Goal: Task Accomplishment & Management: Manage account settings

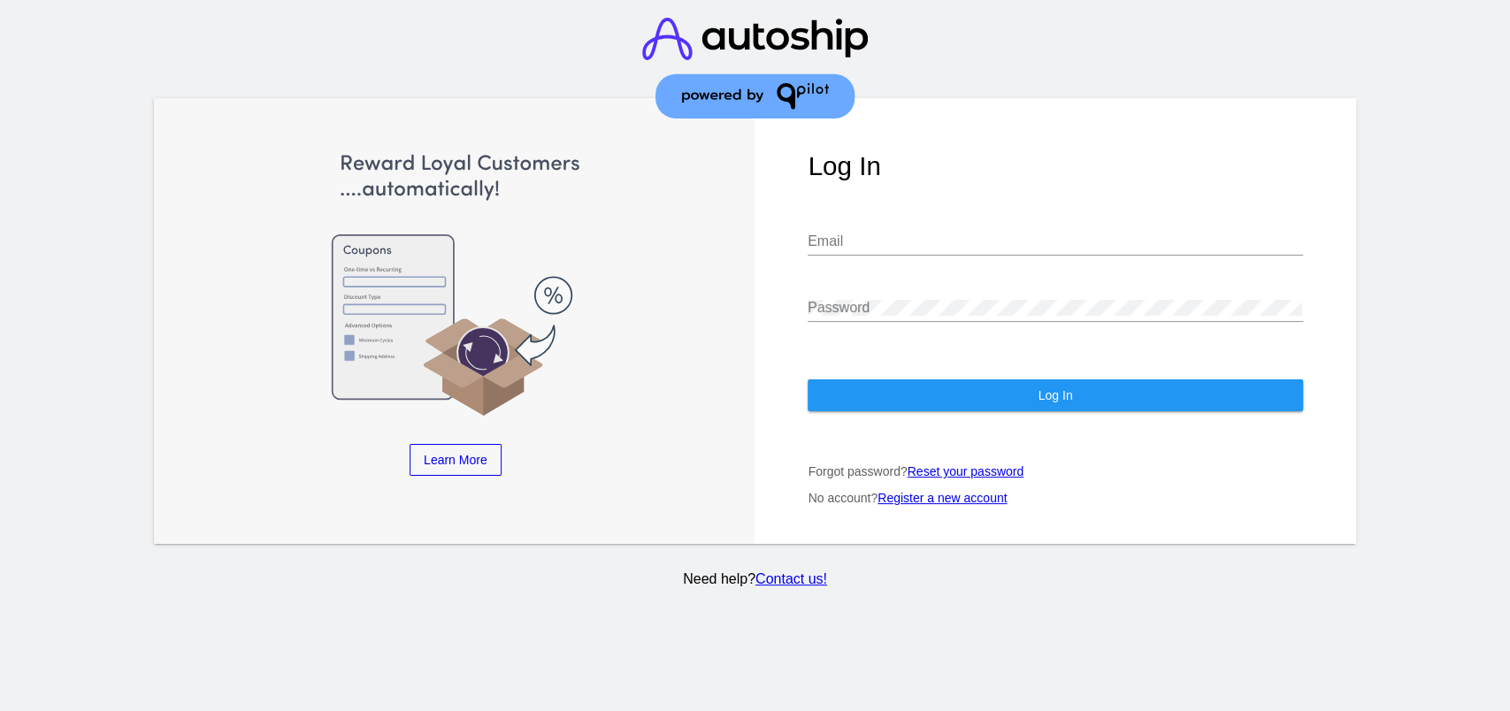
type input "[EMAIL_ADDRESS][DOMAIN_NAME]"
click at [980, 398] on button "Log In" at bounding box center [1055, 396] width 495 height 32
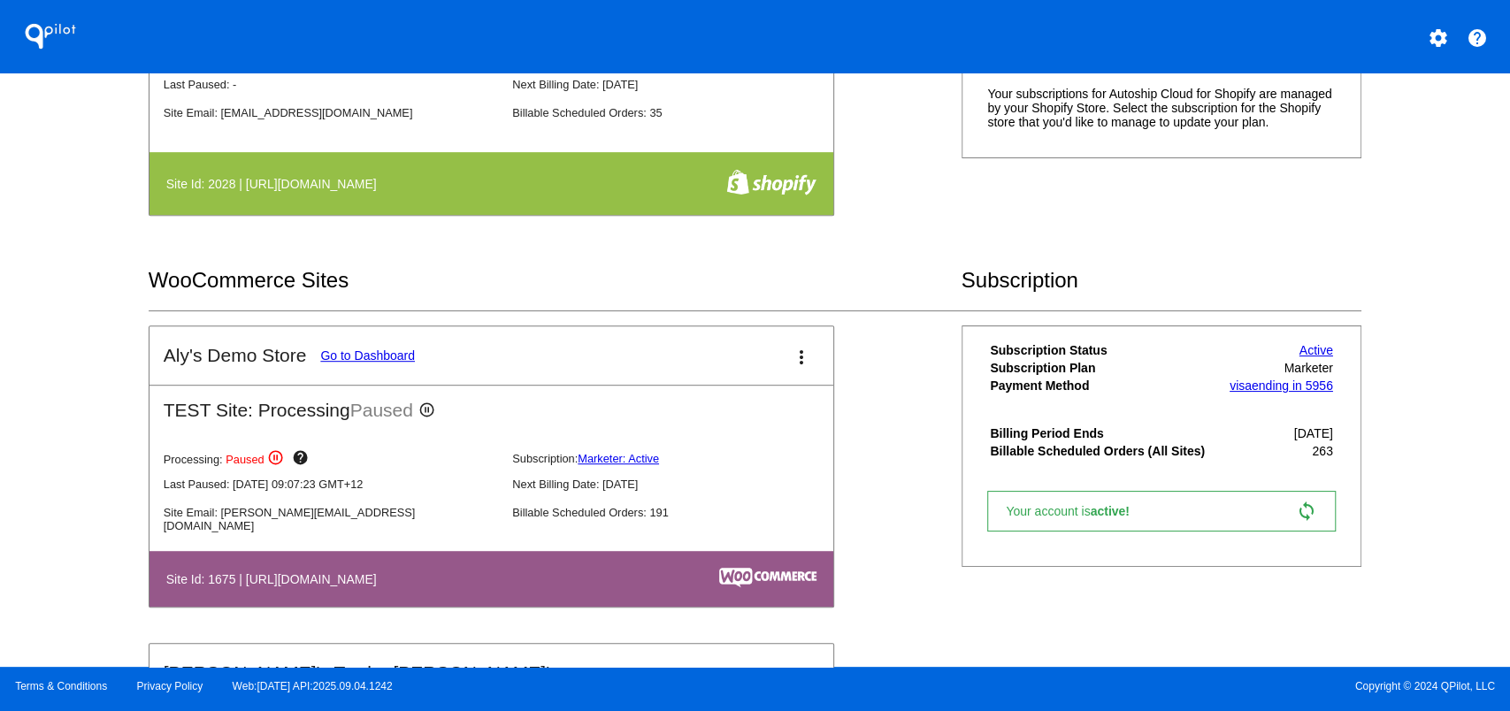
scroll to position [589, 0]
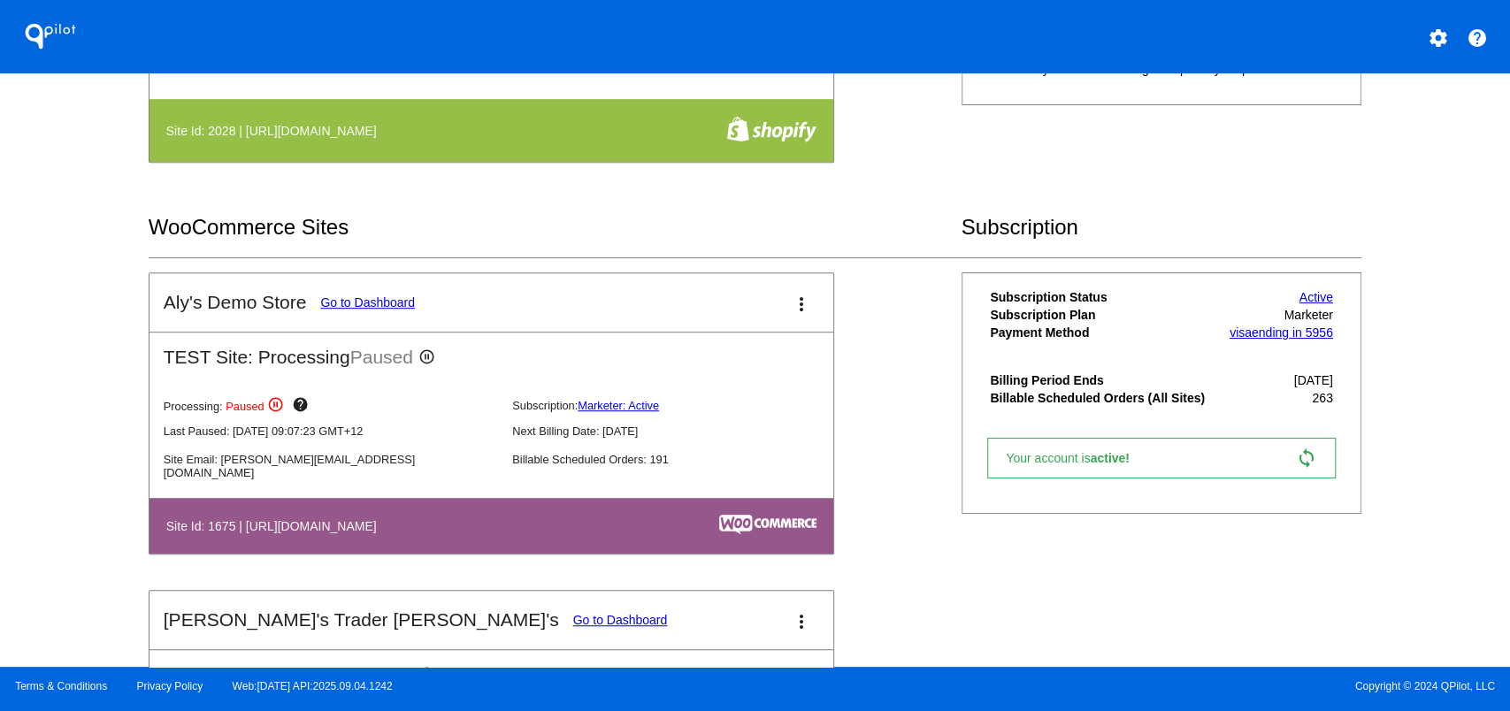
click at [376, 296] on link "Go to Dashboard" at bounding box center [367, 303] width 95 height 14
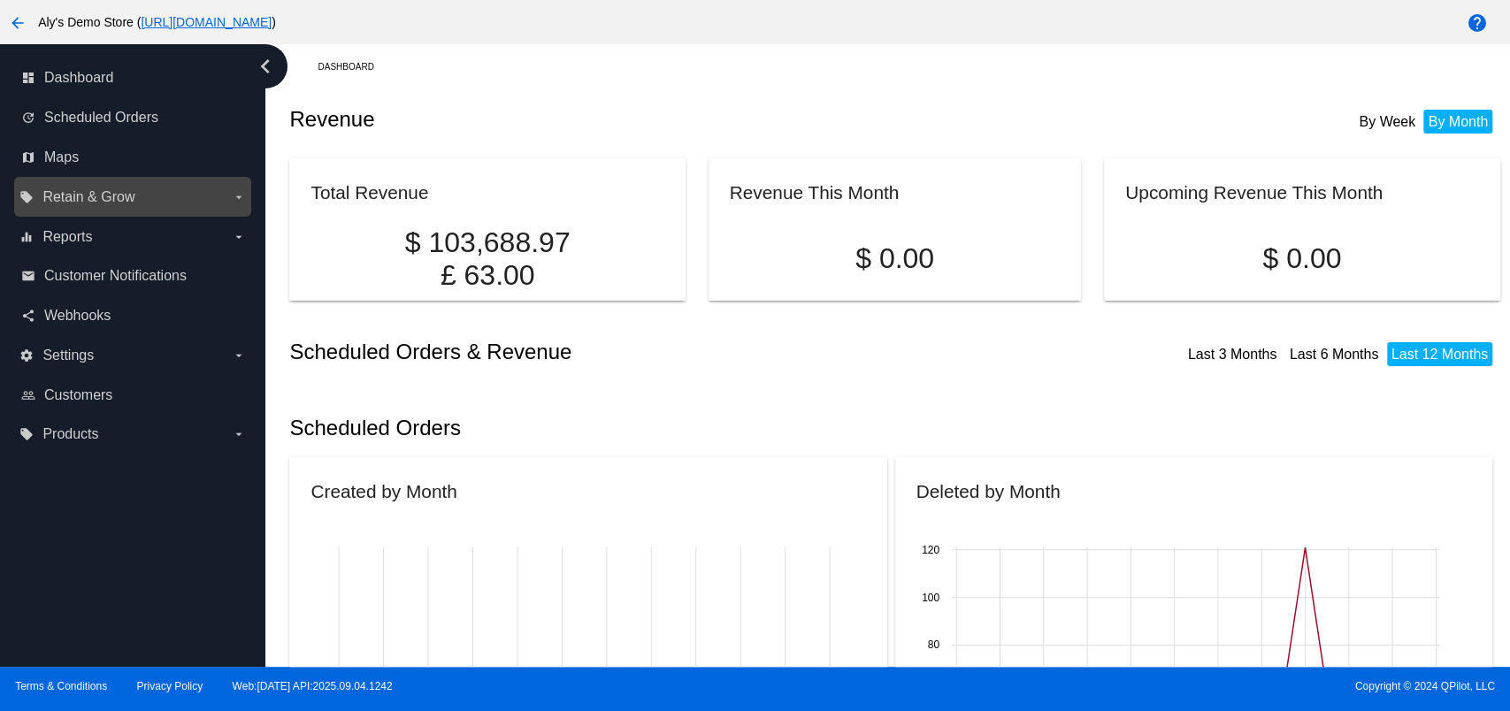
click at [203, 189] on label "local_offer Retain & Grow arrow_drop_down" at bounding box center [132, 197] width 226 height 28
click at [0, 0] on input "local_offer Retain & Grow arrow_drop_down" at bounding box center [0, 0] width 0 height 0
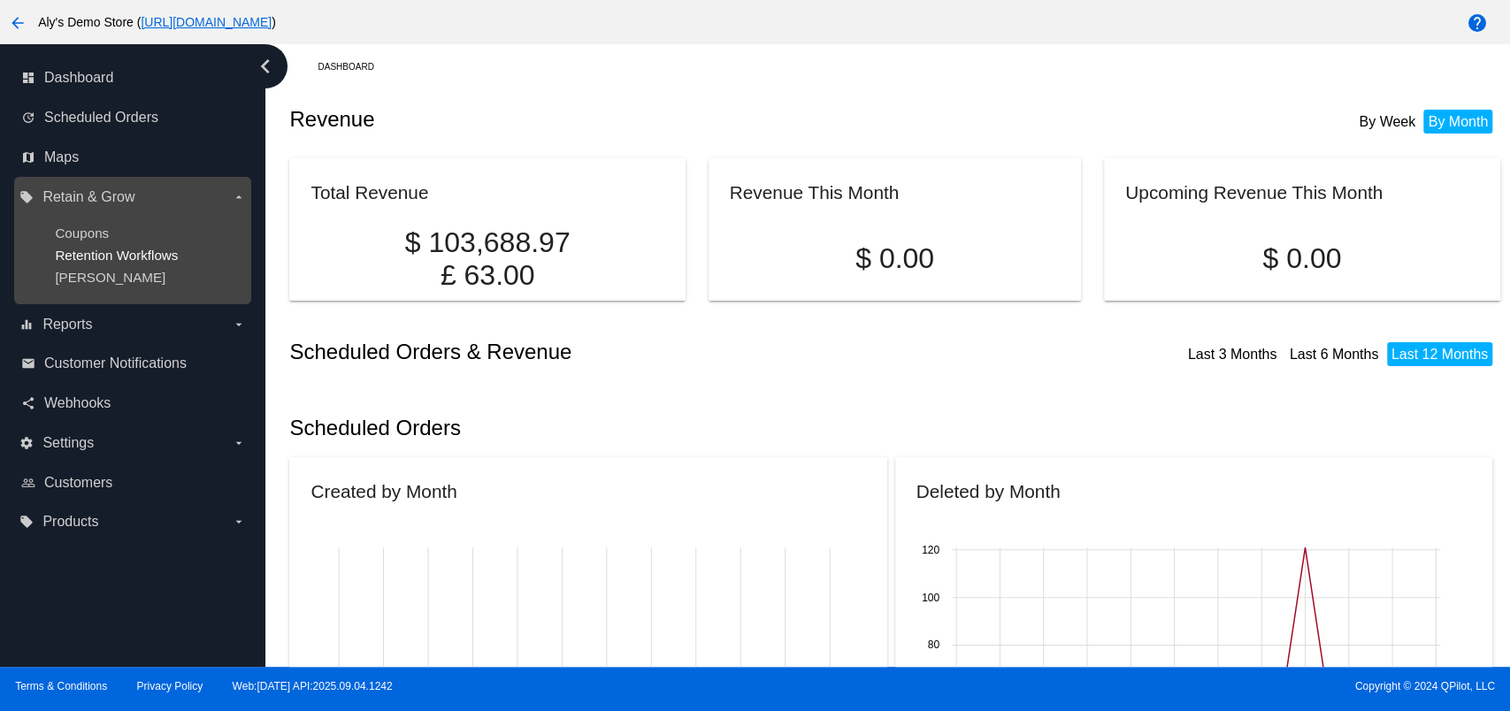
click at [88, 258] on span "Retention Workflows" at bounding box center [116, 255] width 123 height 15
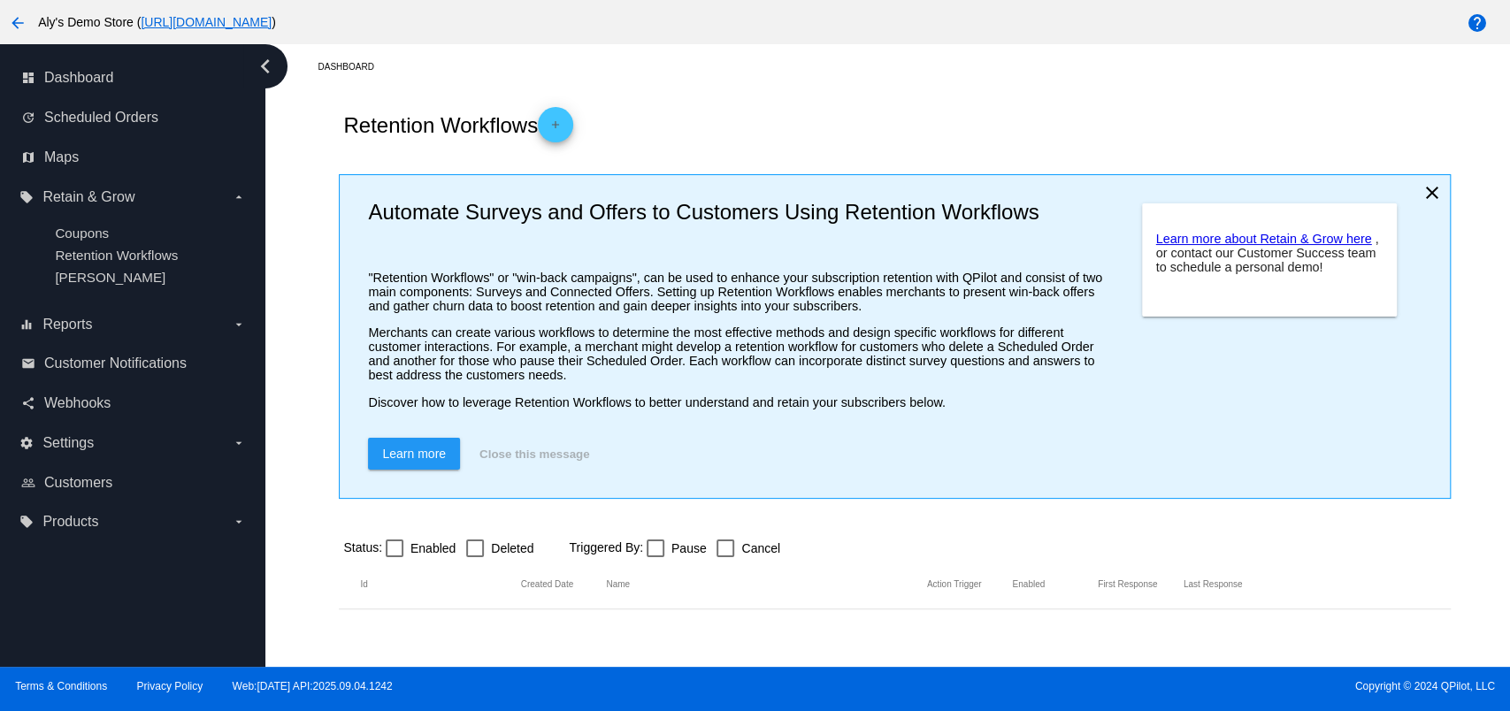
click at [564, 126] on mat-icon "add" at bounding box center [555, 129] width 21 height 21
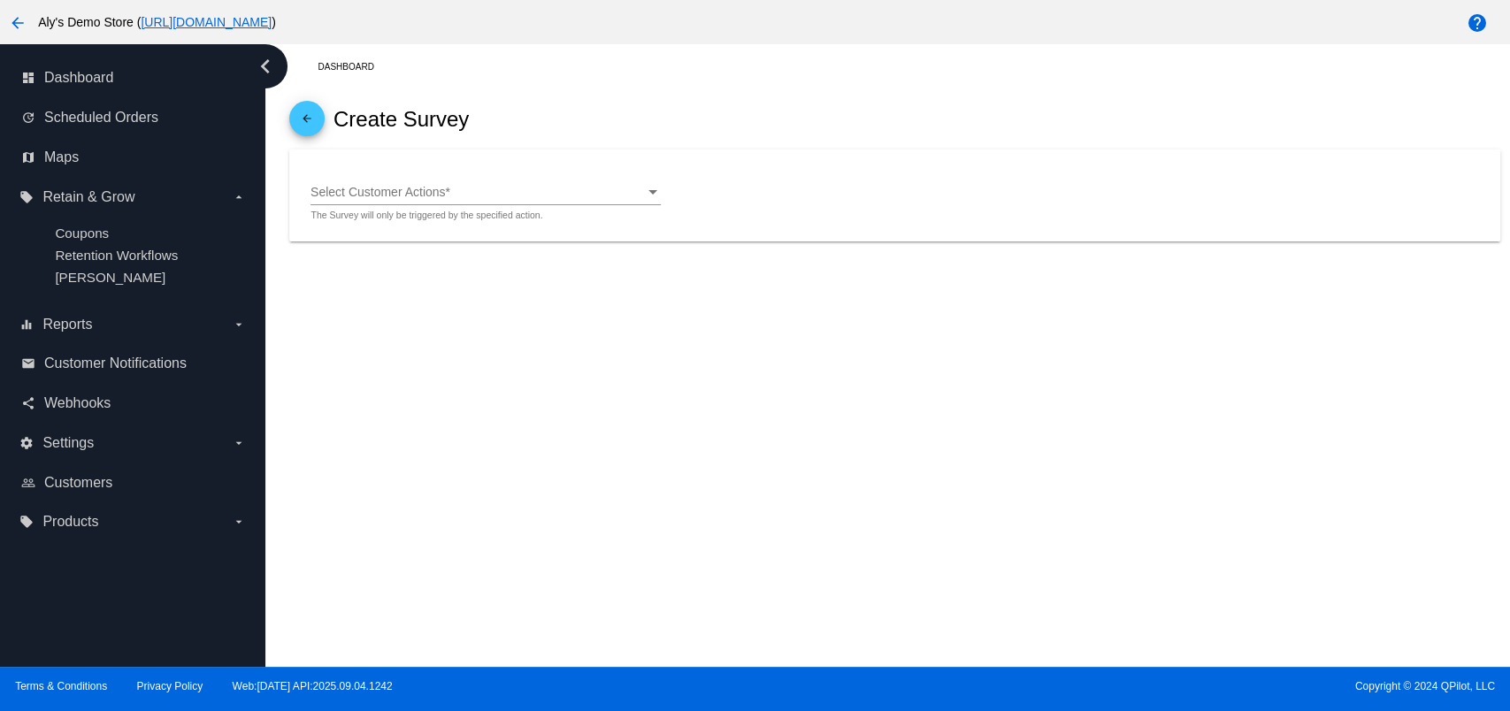
click at [578, 183] on div "Select Customer Actions Select Customer Actions *" at bounding box center [486, 188] width 350 height 35
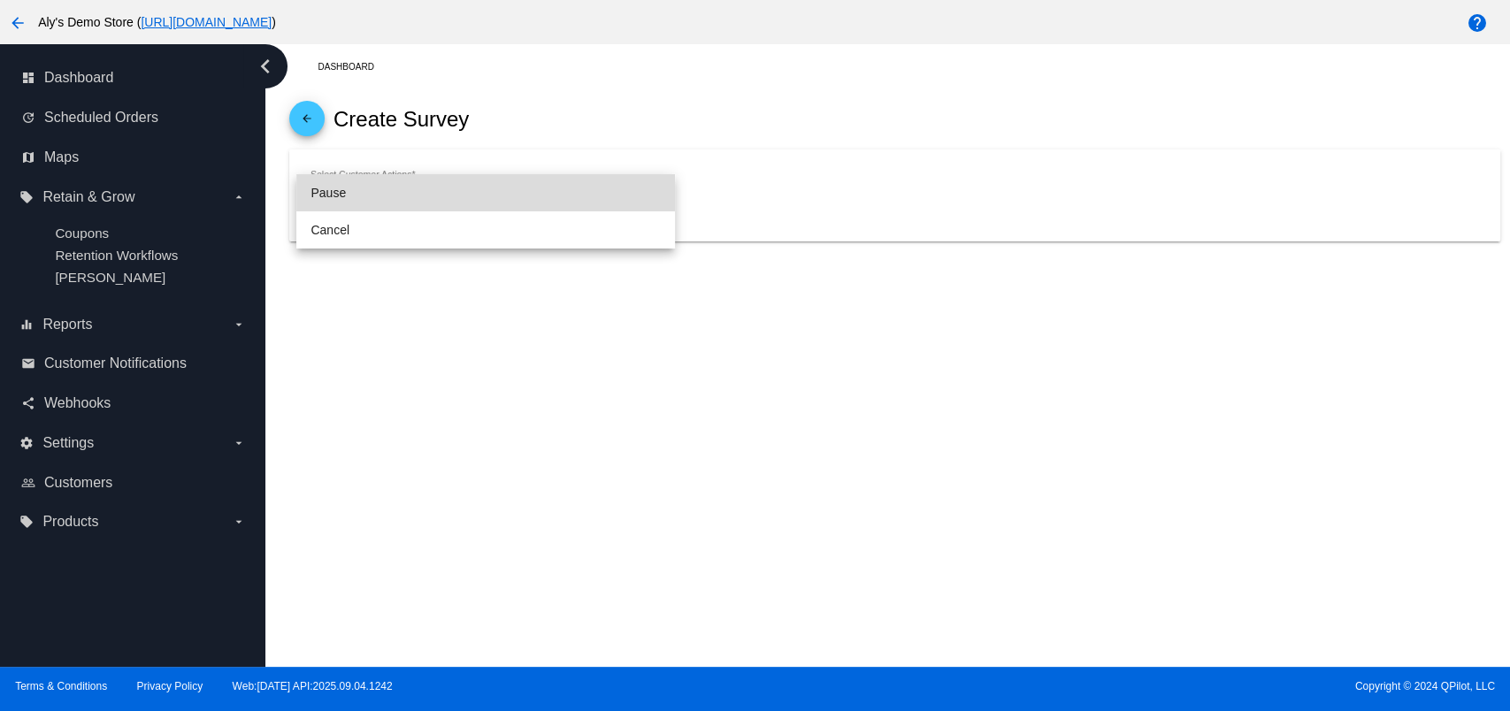
click at [571, 189] on span "Pause" at bounding box center [486, 192] width 350 height 37
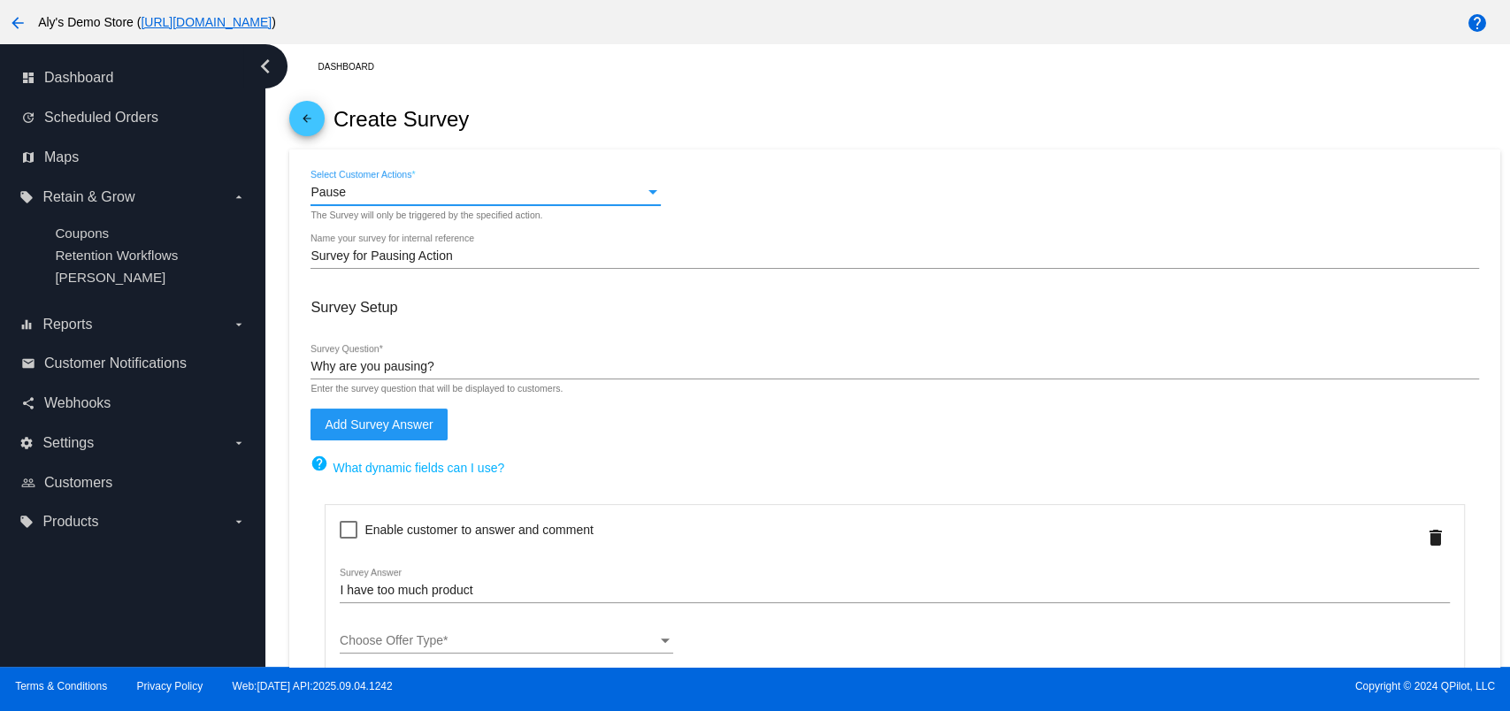
click at [592, 191] on div "Pause" at bounding box center [478, 193] width 334 height 14
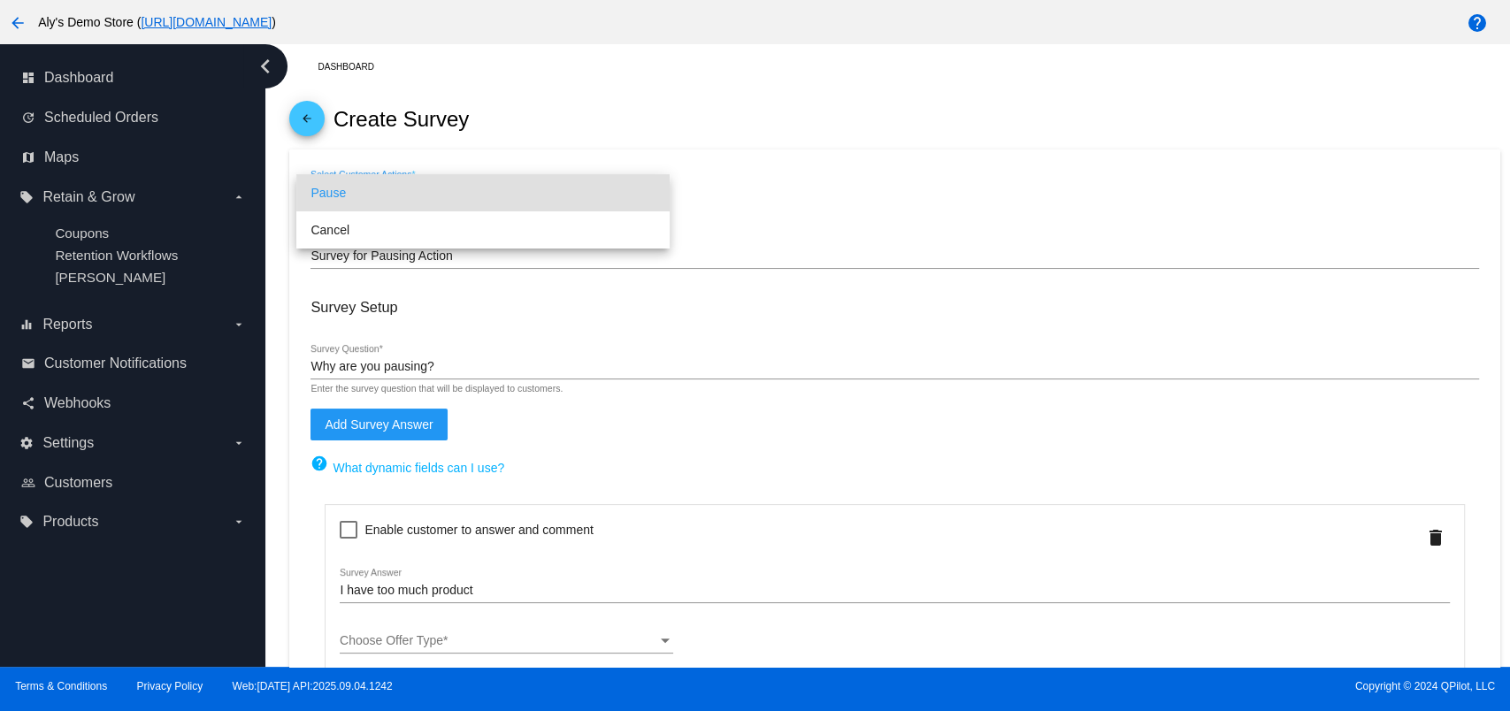
click at [617, 200] on span "Pause" at bounding box center [483, 192] width 345 height 37
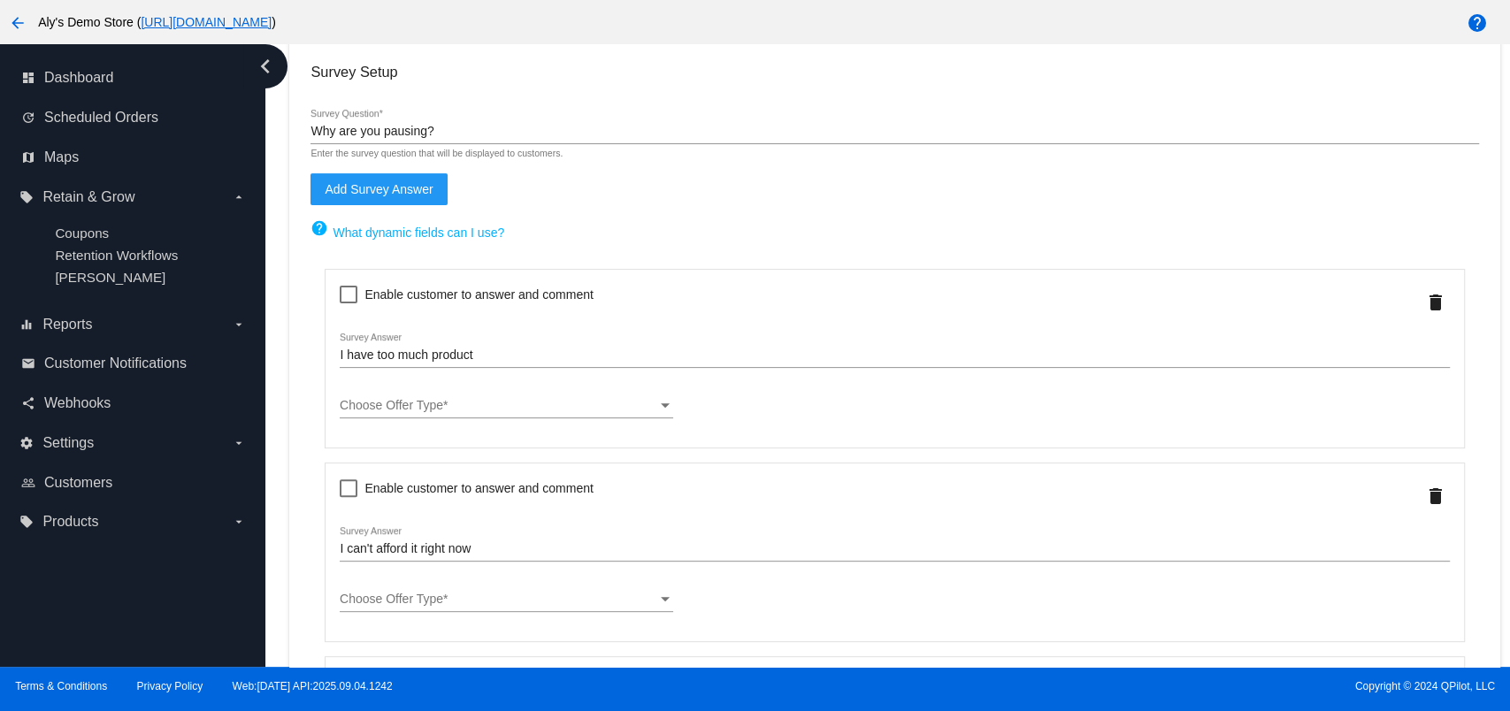
scroll to position [354, 0]
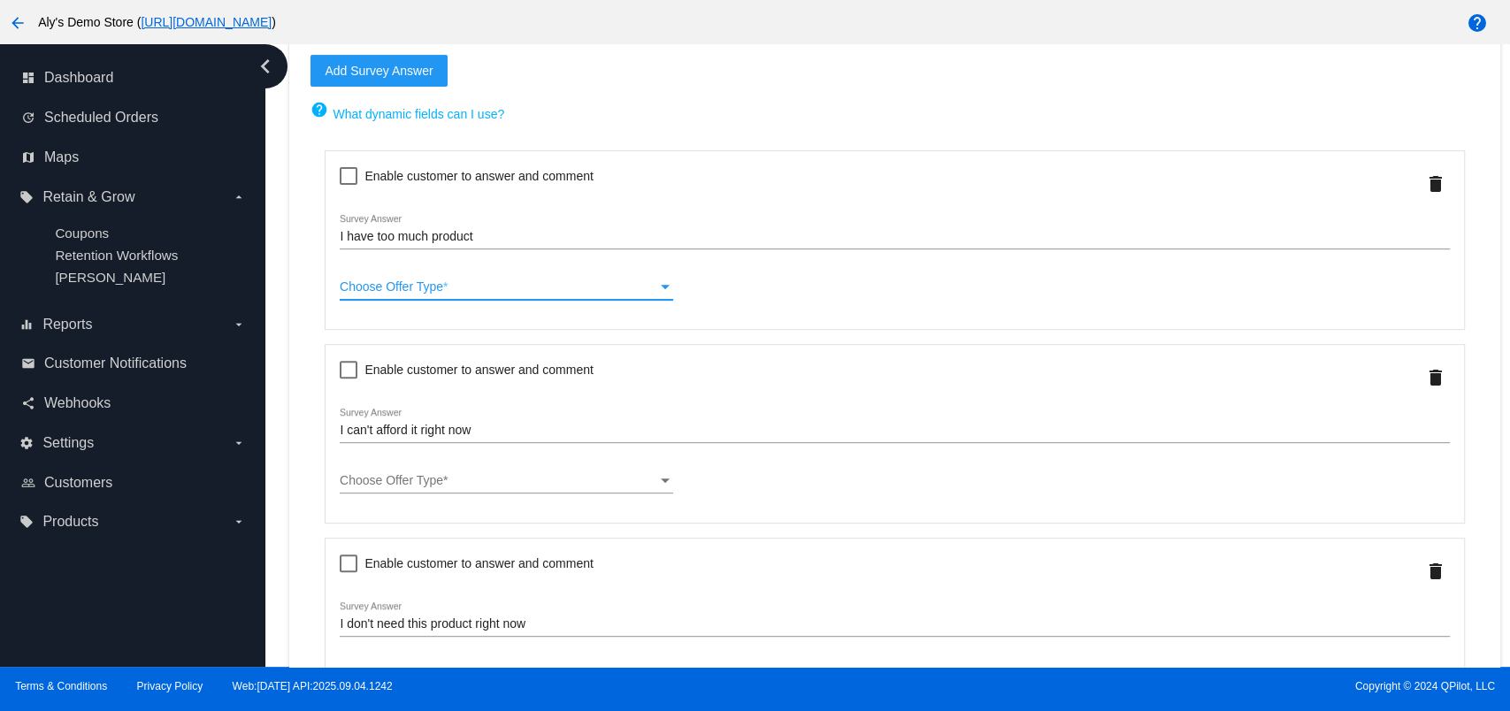
click at [473, 292] on div "Choose Offer Type" at bounding box center [498, 288] width 317 height 14
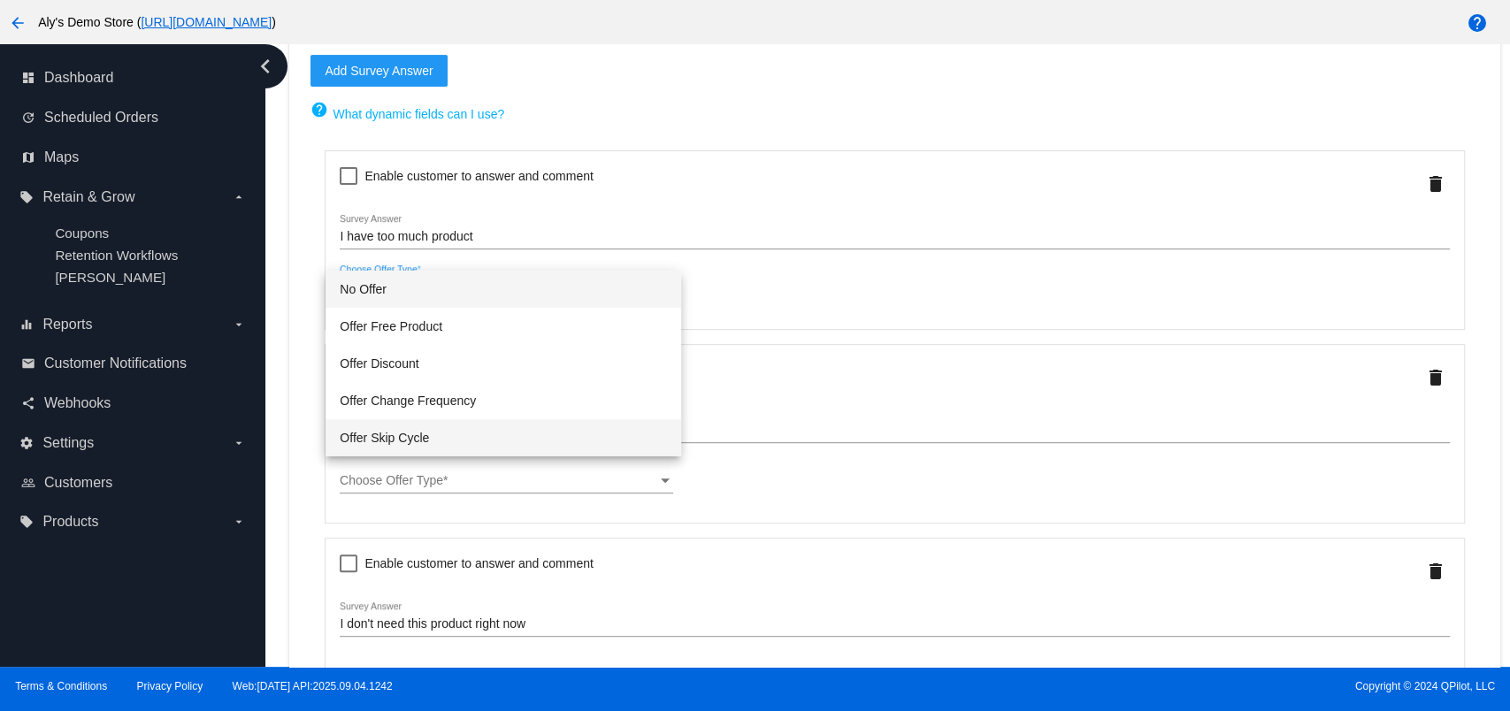
click at [433, 424] on span "Offer Skip Cycle" at bounding box center [503, 437] width 327 height 37
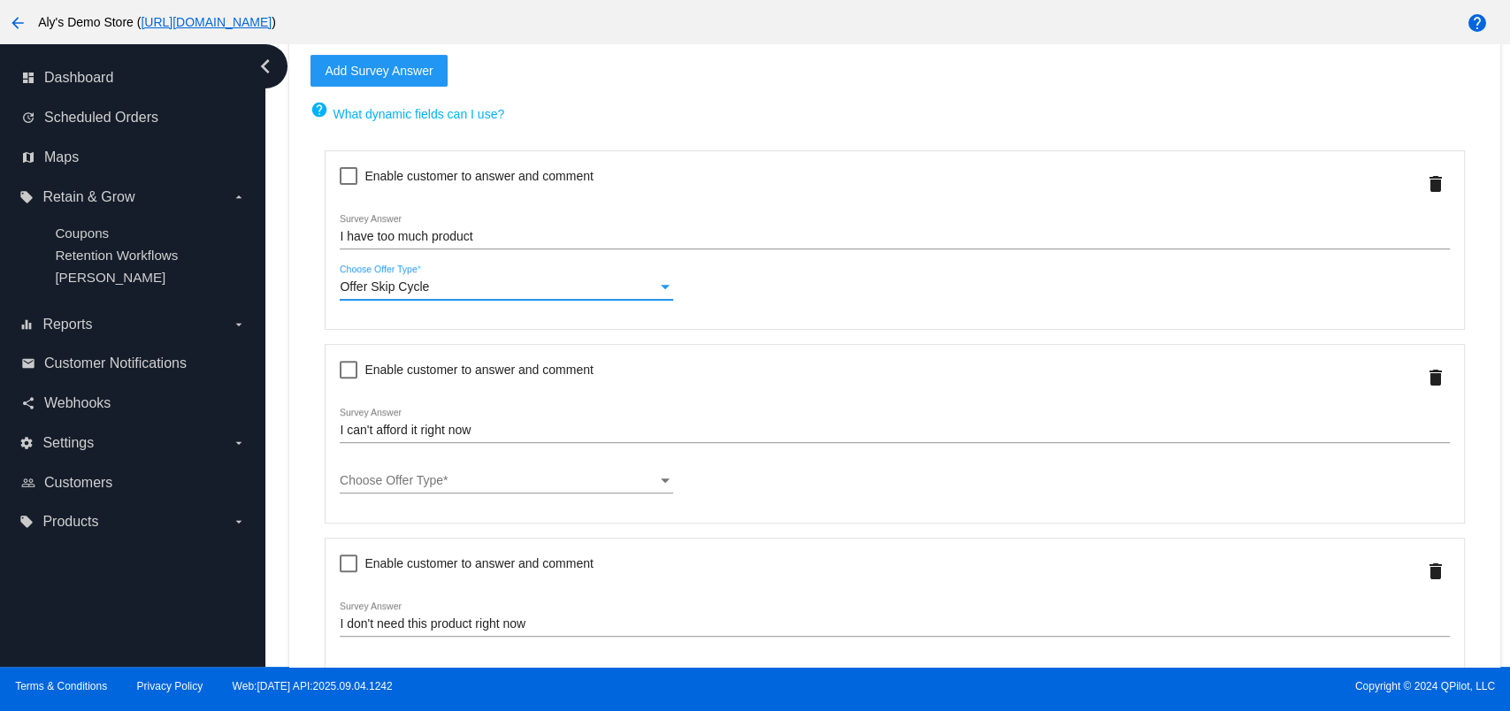
click at [342, 176] on div at bounding box center [349, 176] width 18 height 18
click at [348, 185] on input "Enable customer to answer and comment" at bounding box center [348, 185] width 1 height 1
checkbox input "true"
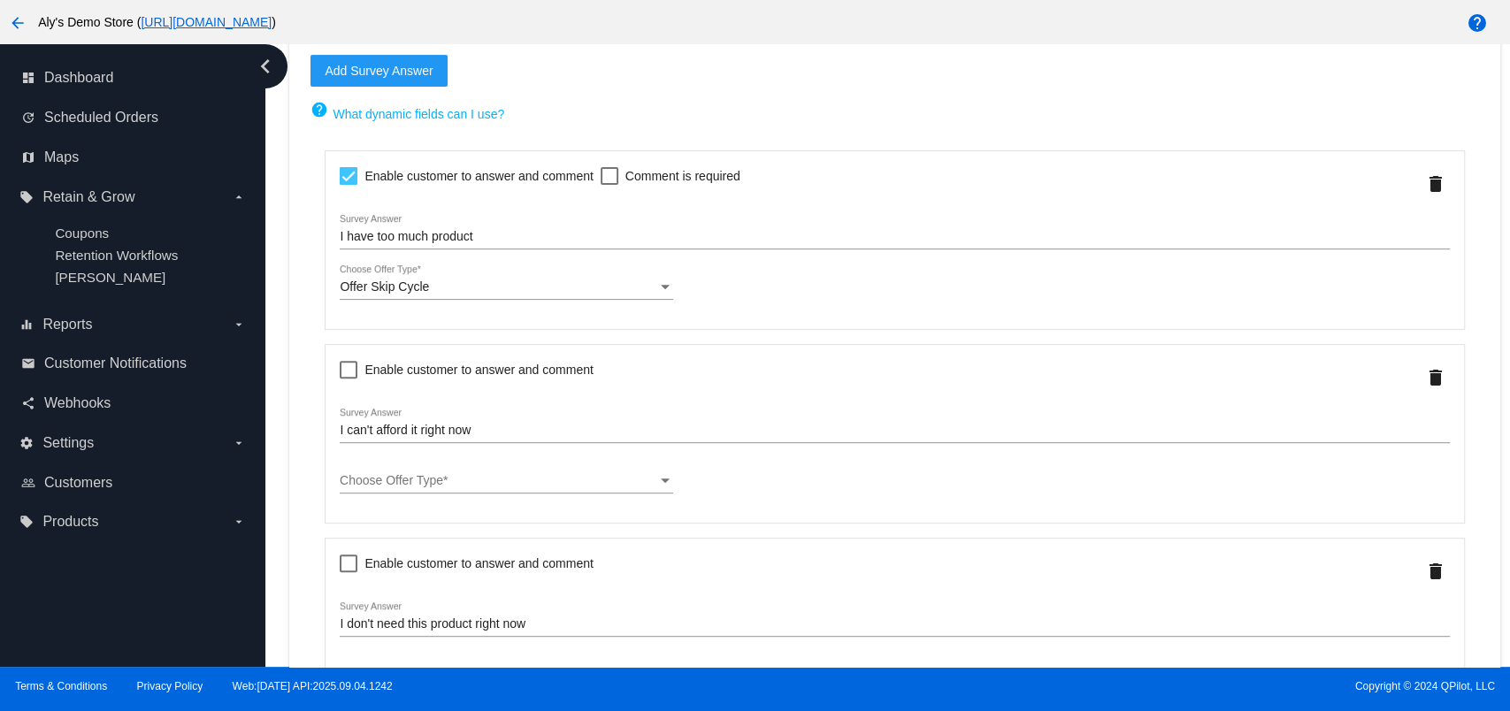
click at [353, 369] on div at bounding box center [349, 370] width 18 height 18
click at [349, 379] on input "Enable customer to answer and comment" at bounding box center [348, 379] width 1 height 1
checkbox input "true"
click at [528, 488] on div "Choose Offer Type" at bounding box center [498, 481] width 317 height 14
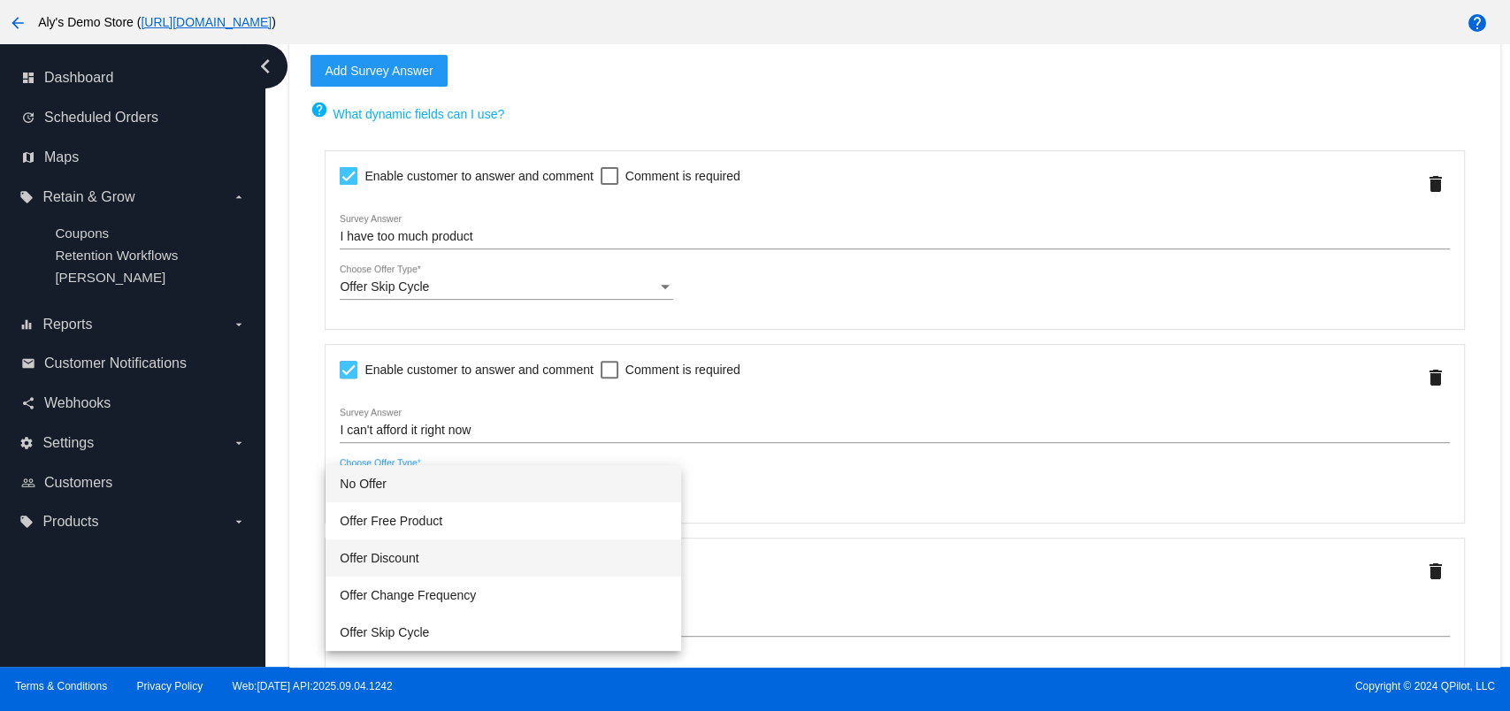
click at [493, 556] on span "Offer Discount" at bounding box center [503, 558] width 327 height 37
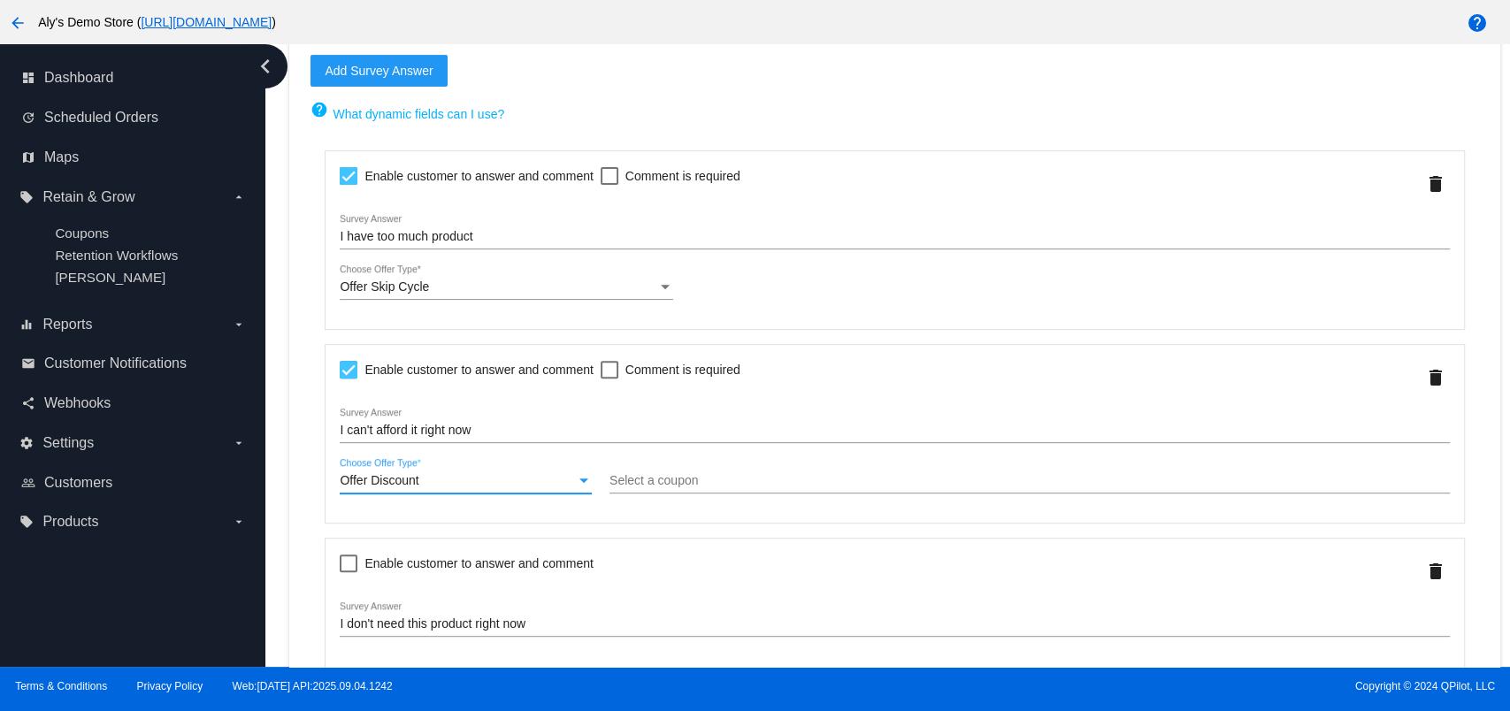
click at [667, 475] on div "Select a coupon" at bounding box center [1030, 476] width 840 height 35
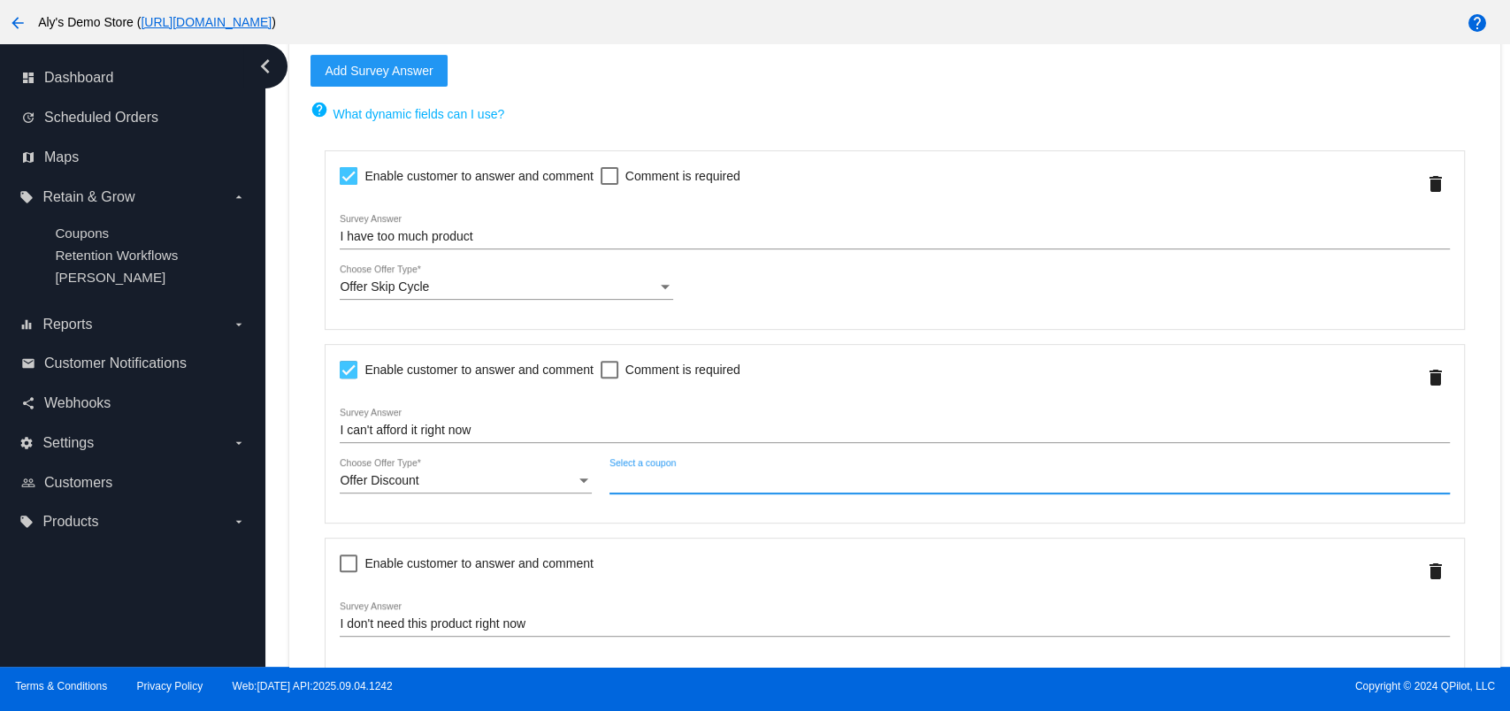
click at [670, 484] on input "Select a coupon" at bounding box center [1030, 481] width 840 height 14
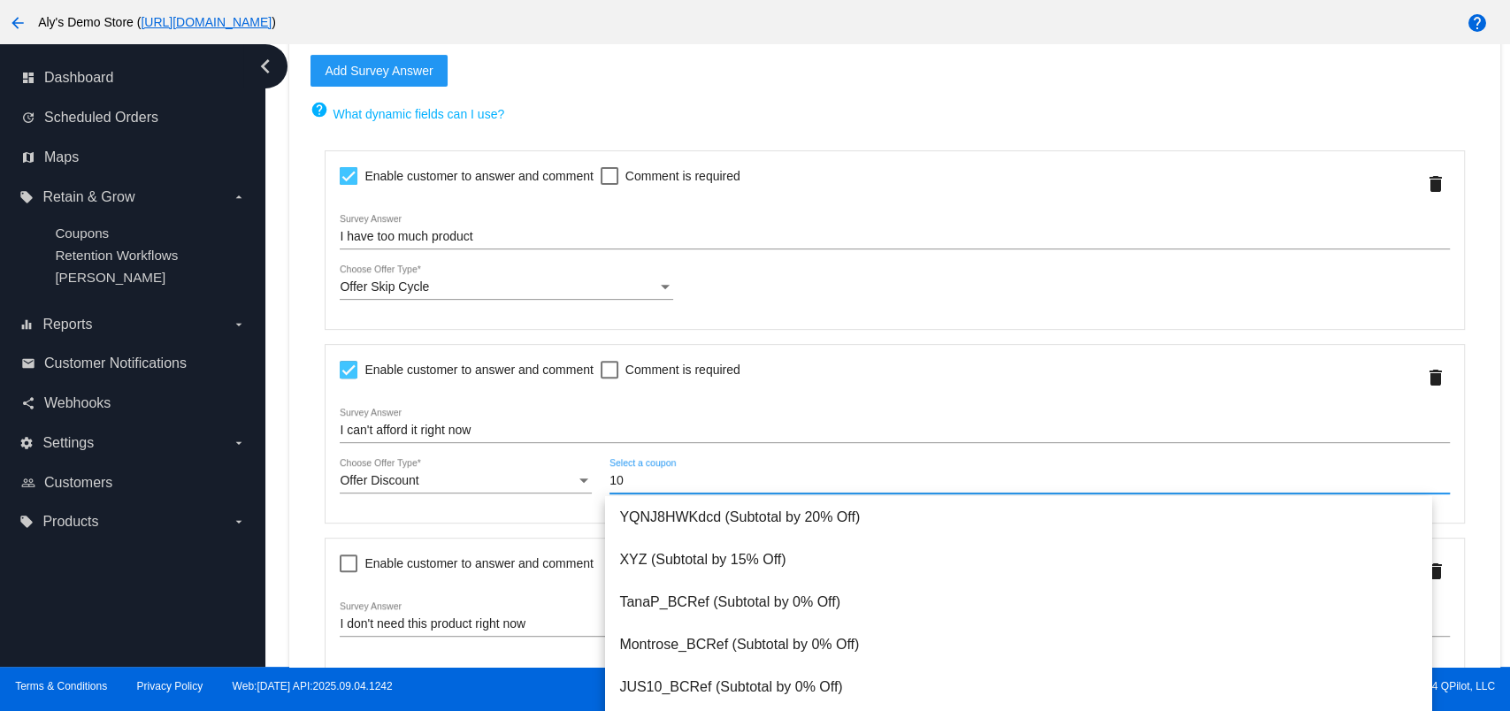
type input "10"
click at [21, 30] on mat-icon "arrow_back" at bounding box center [17, 22] width 21 height 21
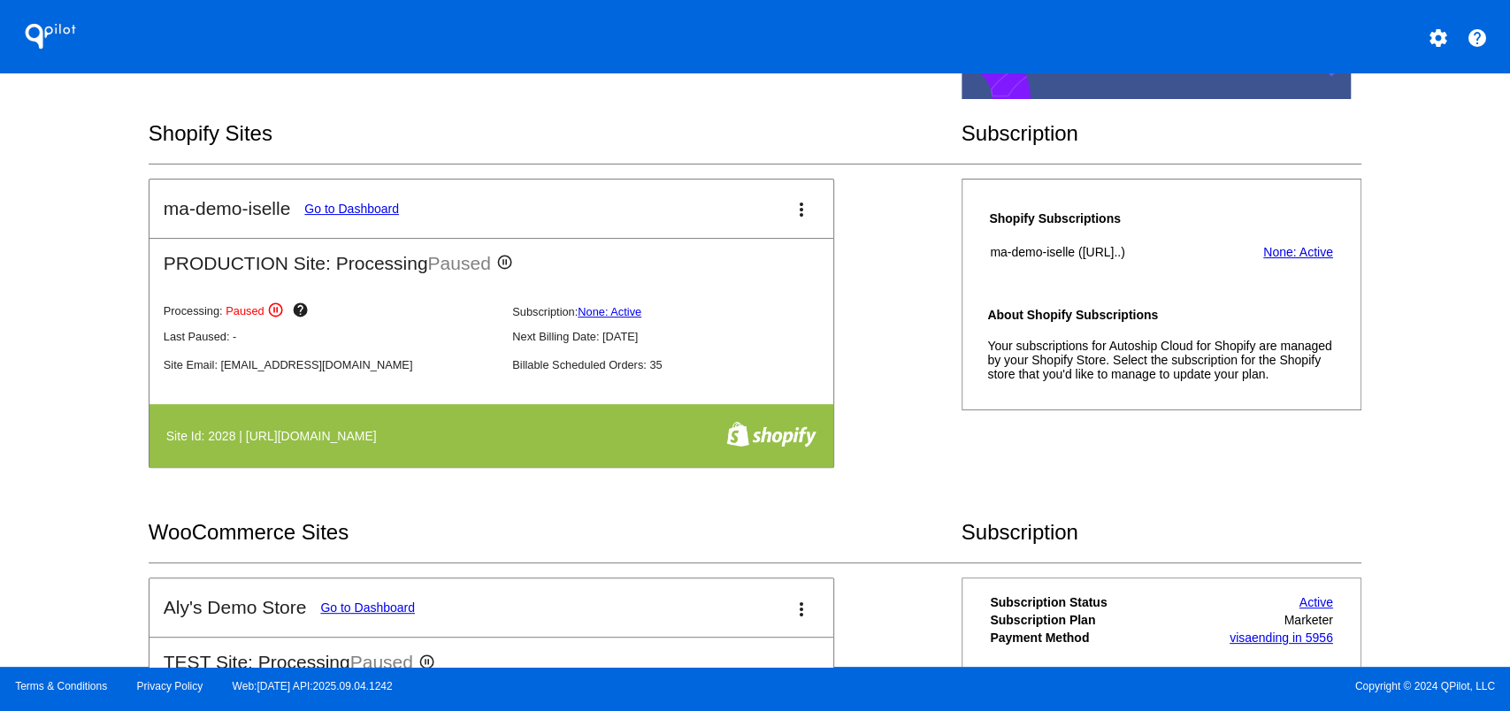
scroll to position [235, 0]
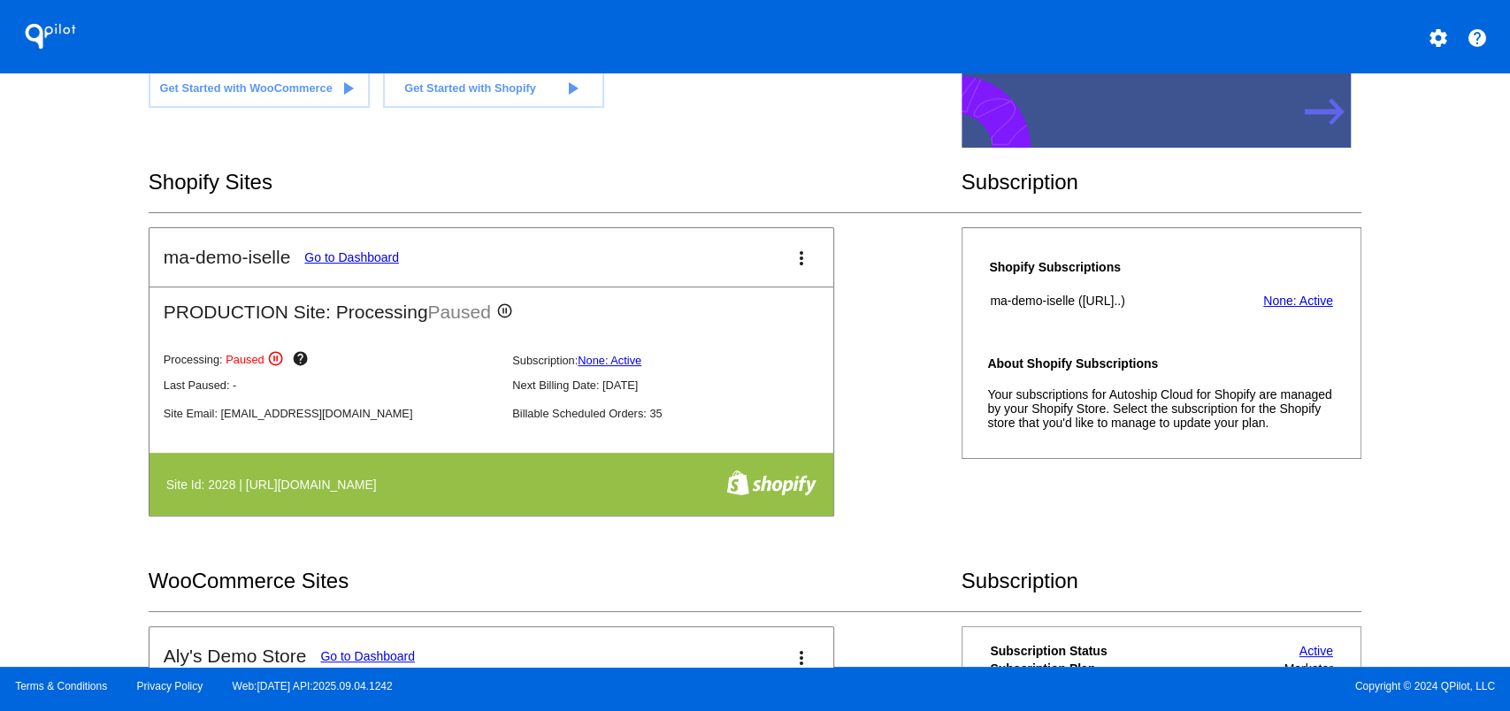
click at [317, 242] on mat-card-header "ma-demo-iselle Go to Dashboard more_vert" at bounding box center [492, 257] width 684 height 58
click at [340, 252] on link "Go to Dashboard" at bounding box center [351, 257] width 95 height 14
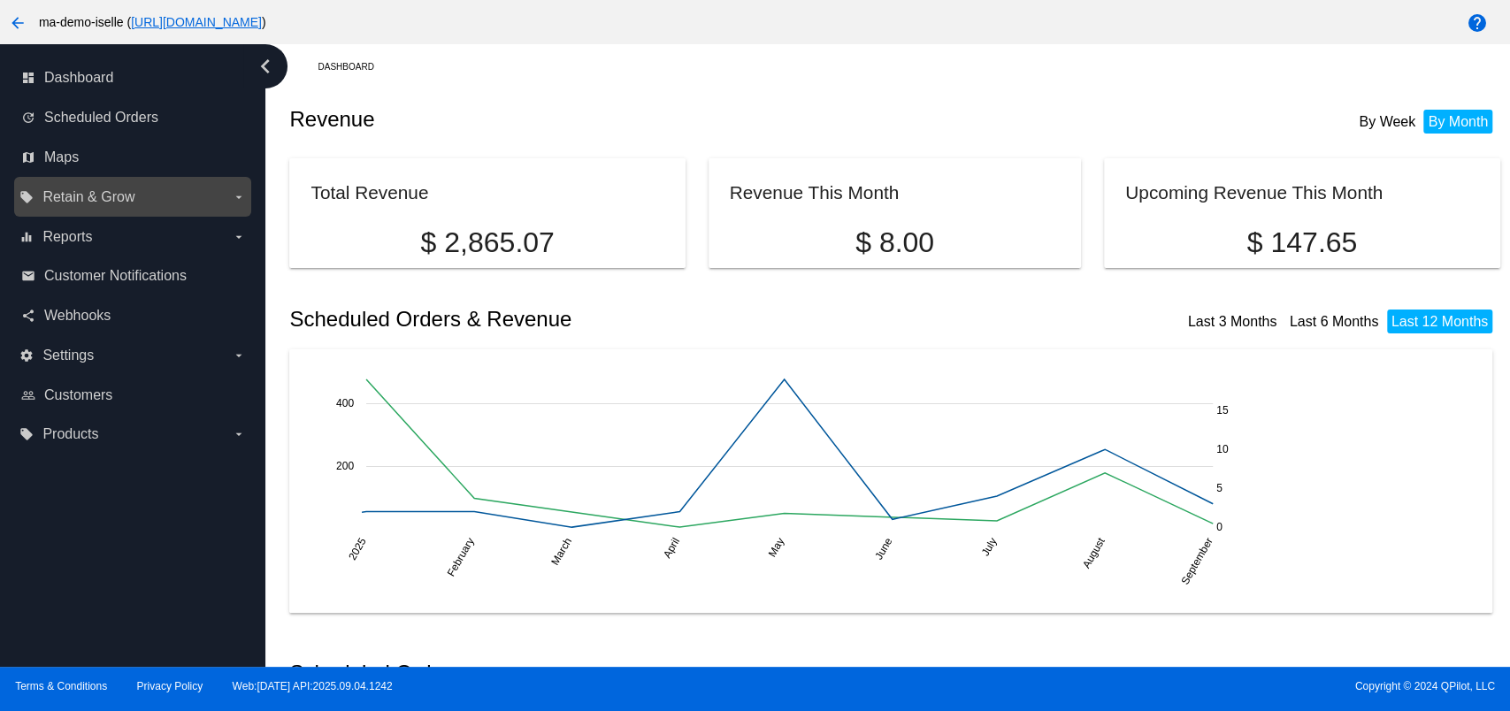
click at [134, 202] on label "local_offer Retain & Grow arrow_drop_down" at bounding box center [132, 197] width 226 height 28
click at [0, 0] on input "local_offer Retain & Grow arrow_drop_down" at bounding box center [0, 0] width 0 height 0
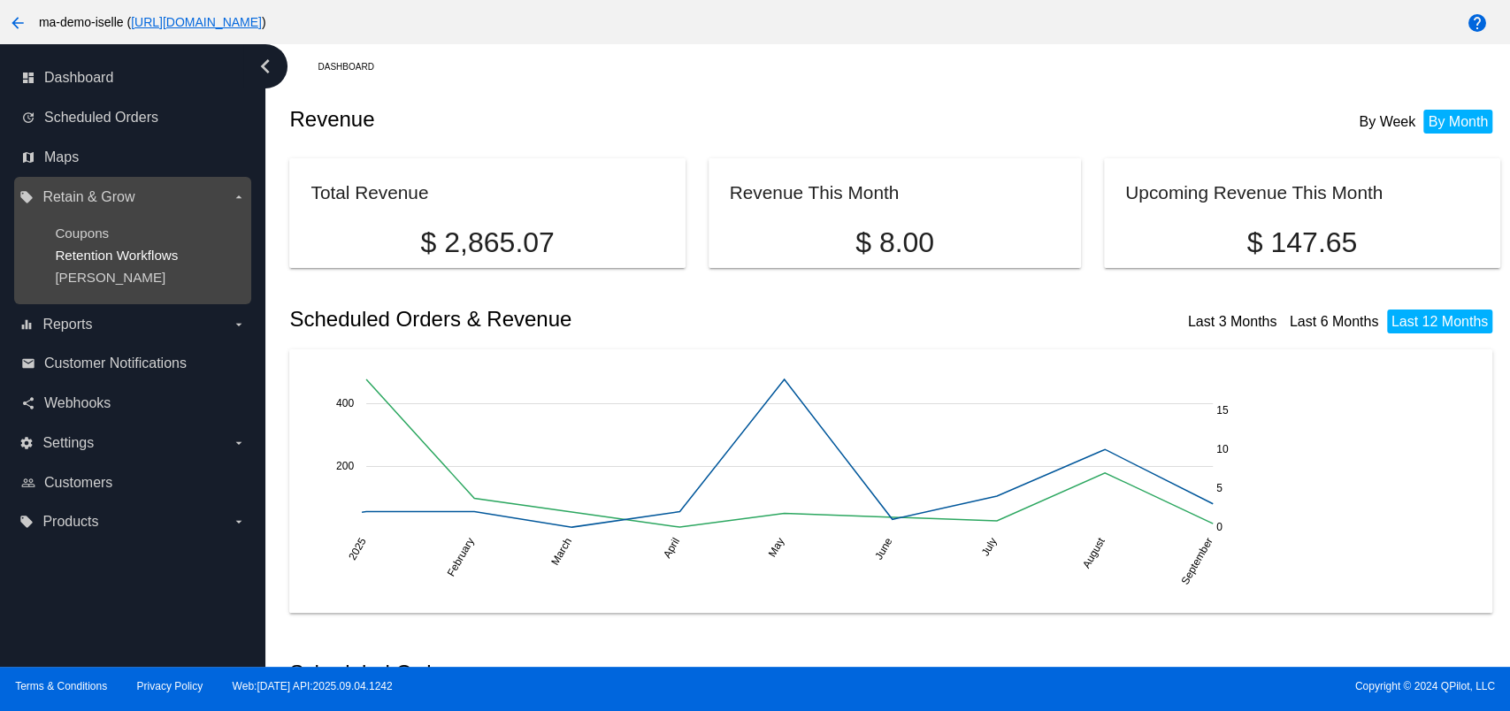
click at [99, 255] on span "Retention Workflows" at bounding box center [116, 255] width 123 height 15
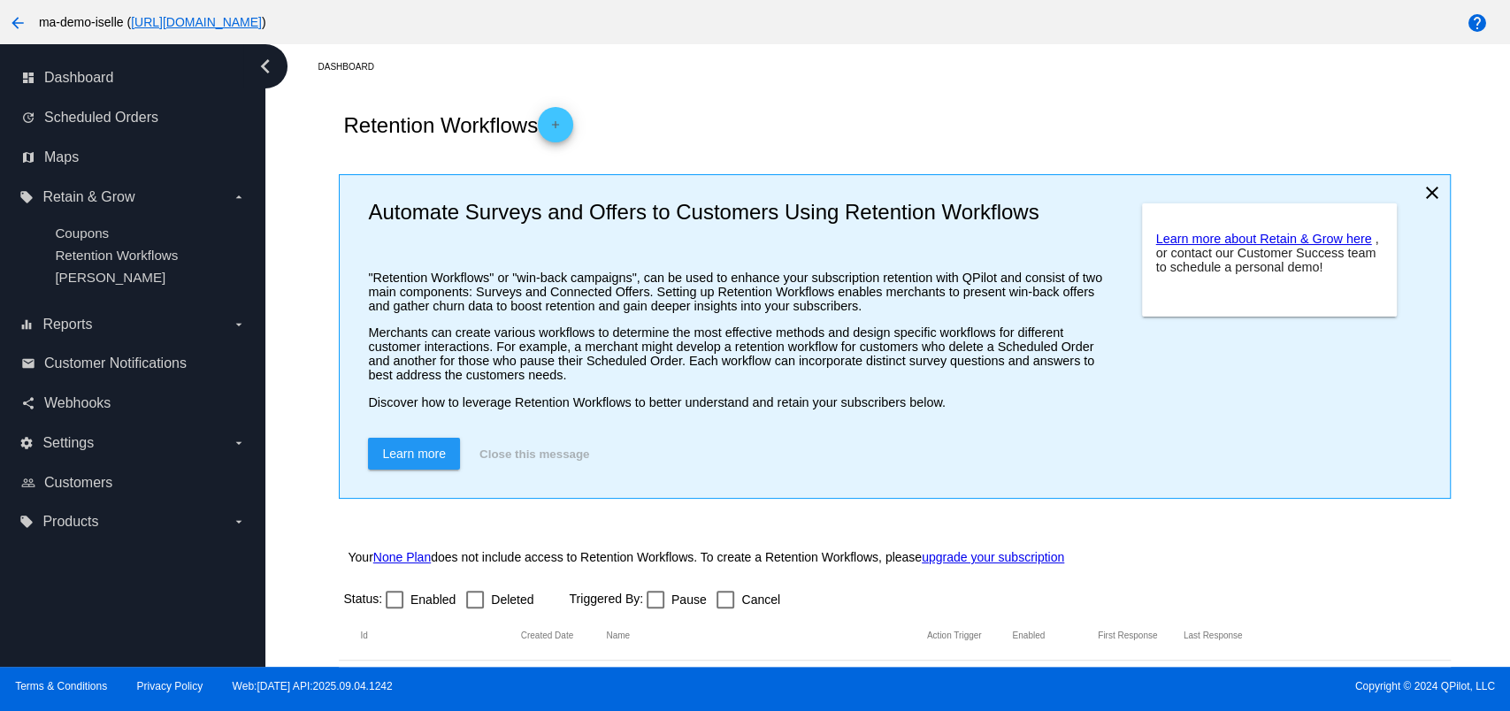
click at [554, 125] on mat-icon "add" at bounding box center [555, 129] width 21 height 21
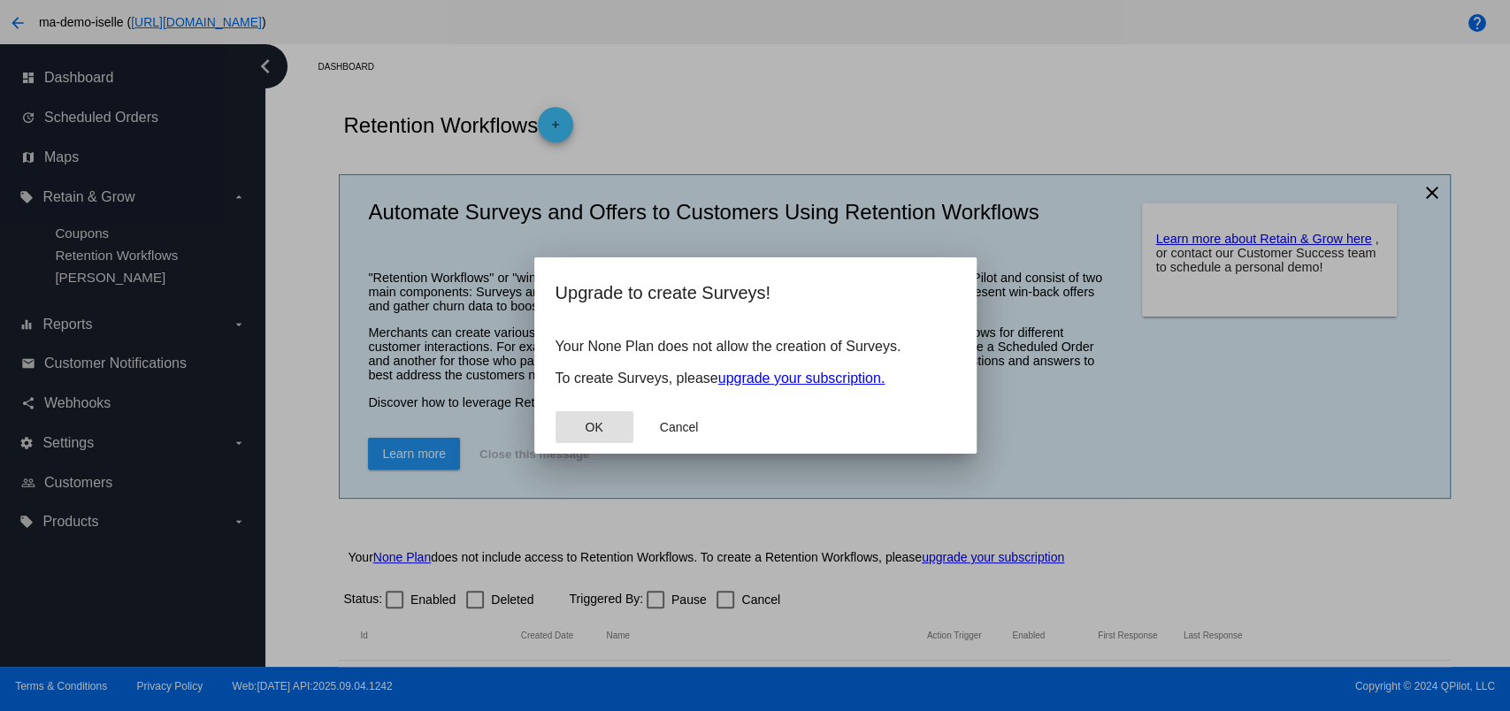
click at [593, 423] on span "OK" at bounding box center [594, 427] width 18 height 14
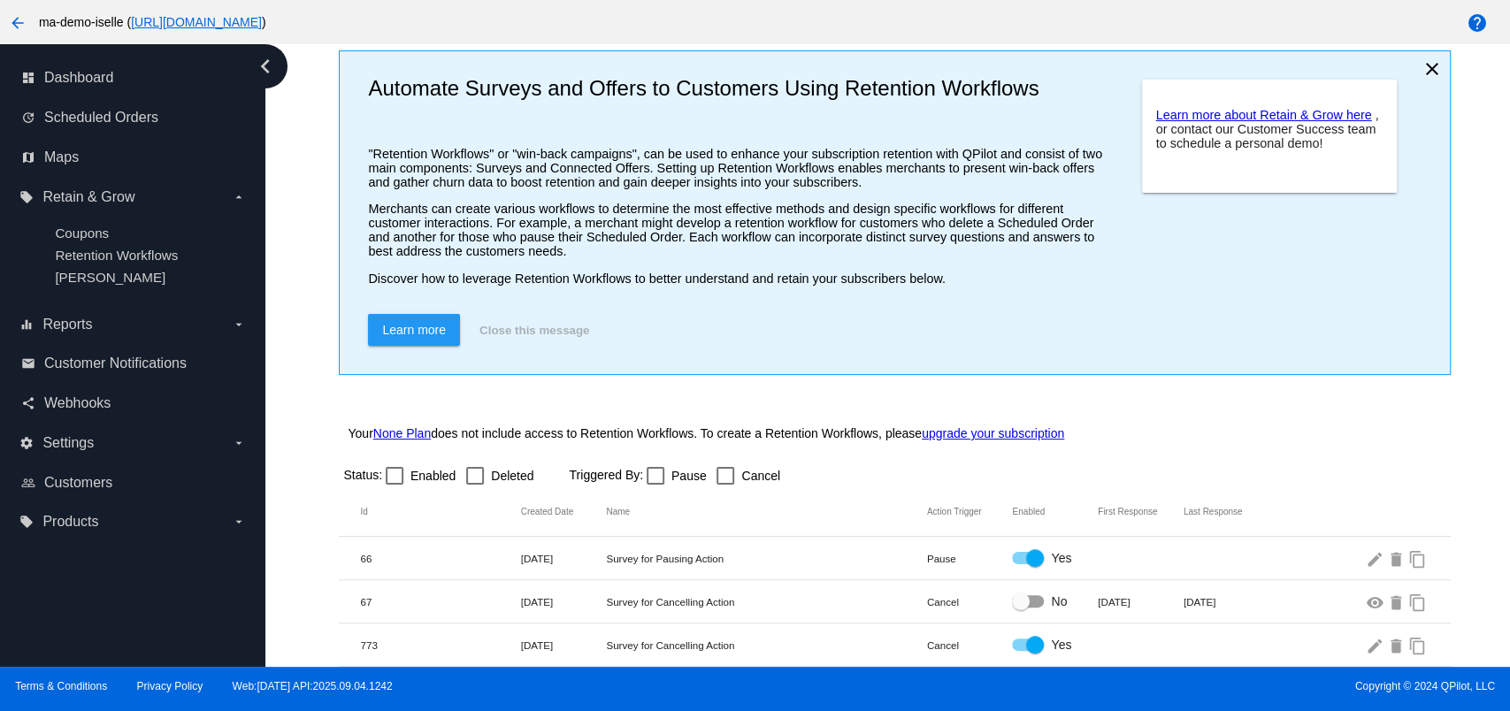
scroll to position [129, 0]
drag, startPoint x: 1365, startPoint y: 645, endPoint x: 1340, endPoint y: 638, distance: 26.6
click at [1366, 645] on mat-icon "edit" at bounding box center [1376, 645] width 21 height 27
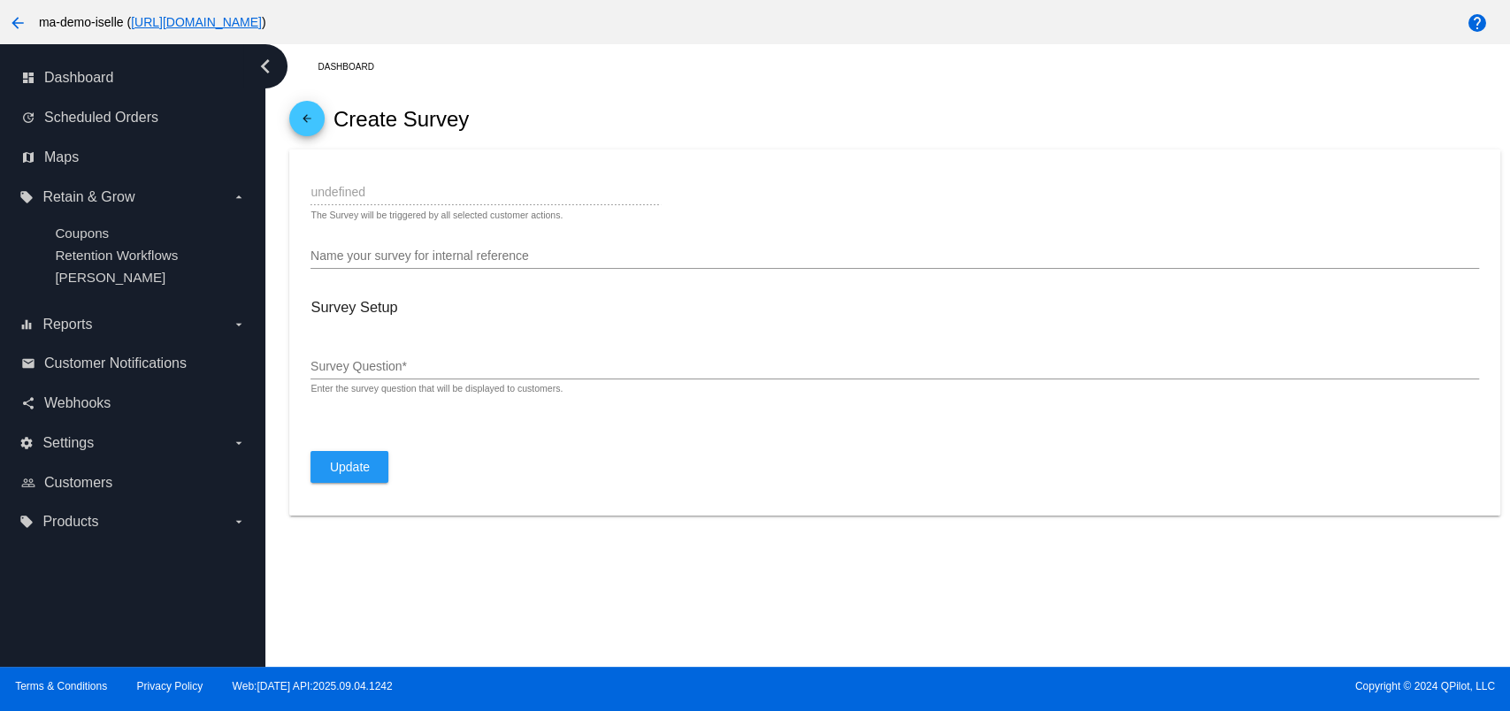
type input "Cancel"
type input "Survey for Cancelling Action"
type input "Why are you cancelling?"
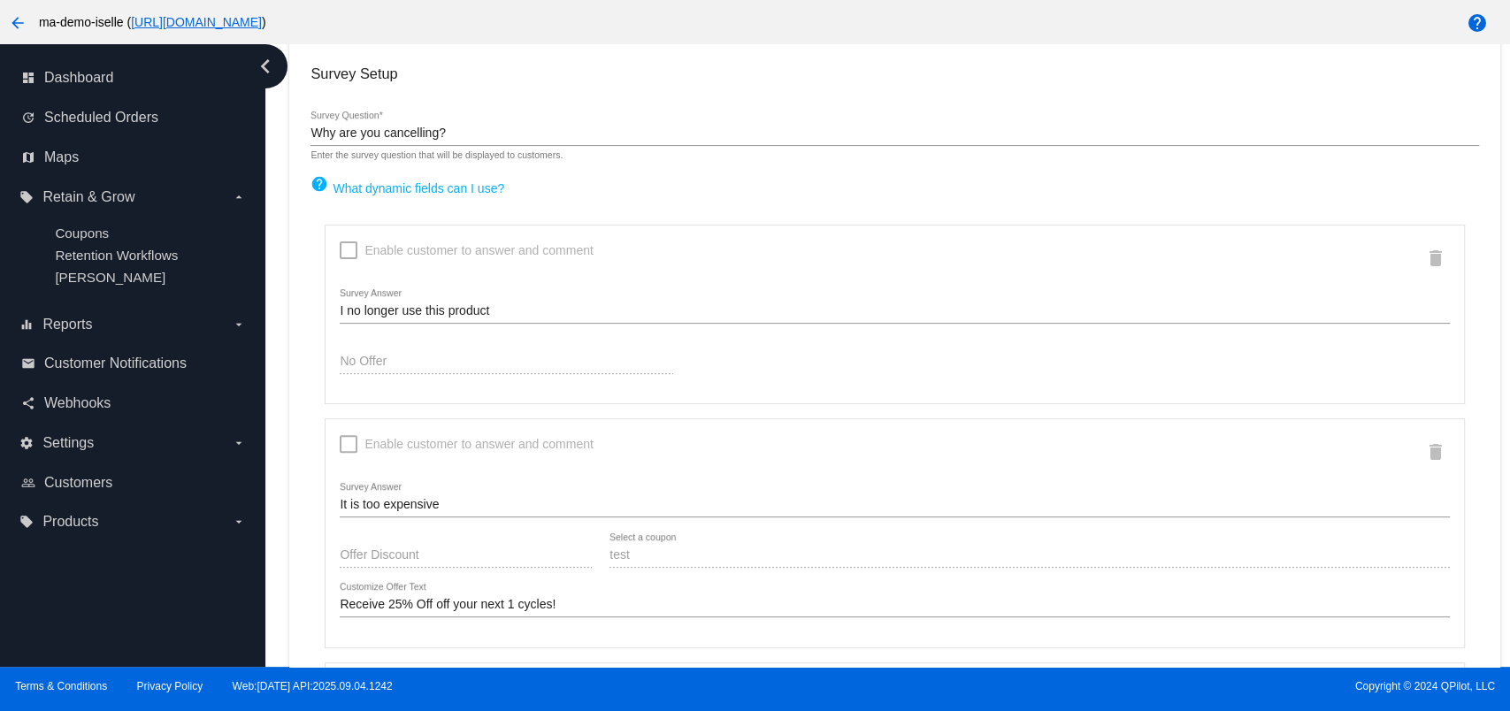
scroll to position [235, 0]
click at [344, 253] on div at bounding box center [349, 249] width 18 height 18
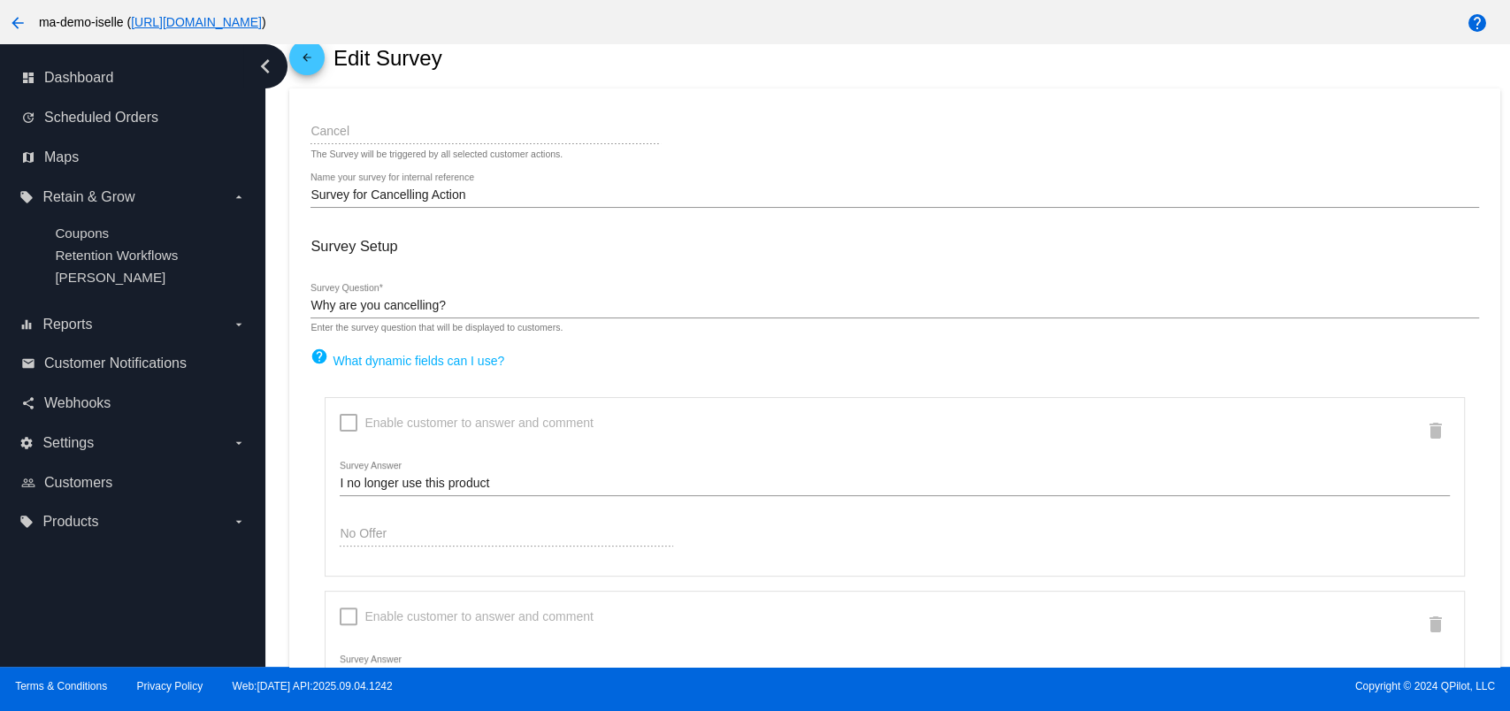
scroll to position [0, 0]
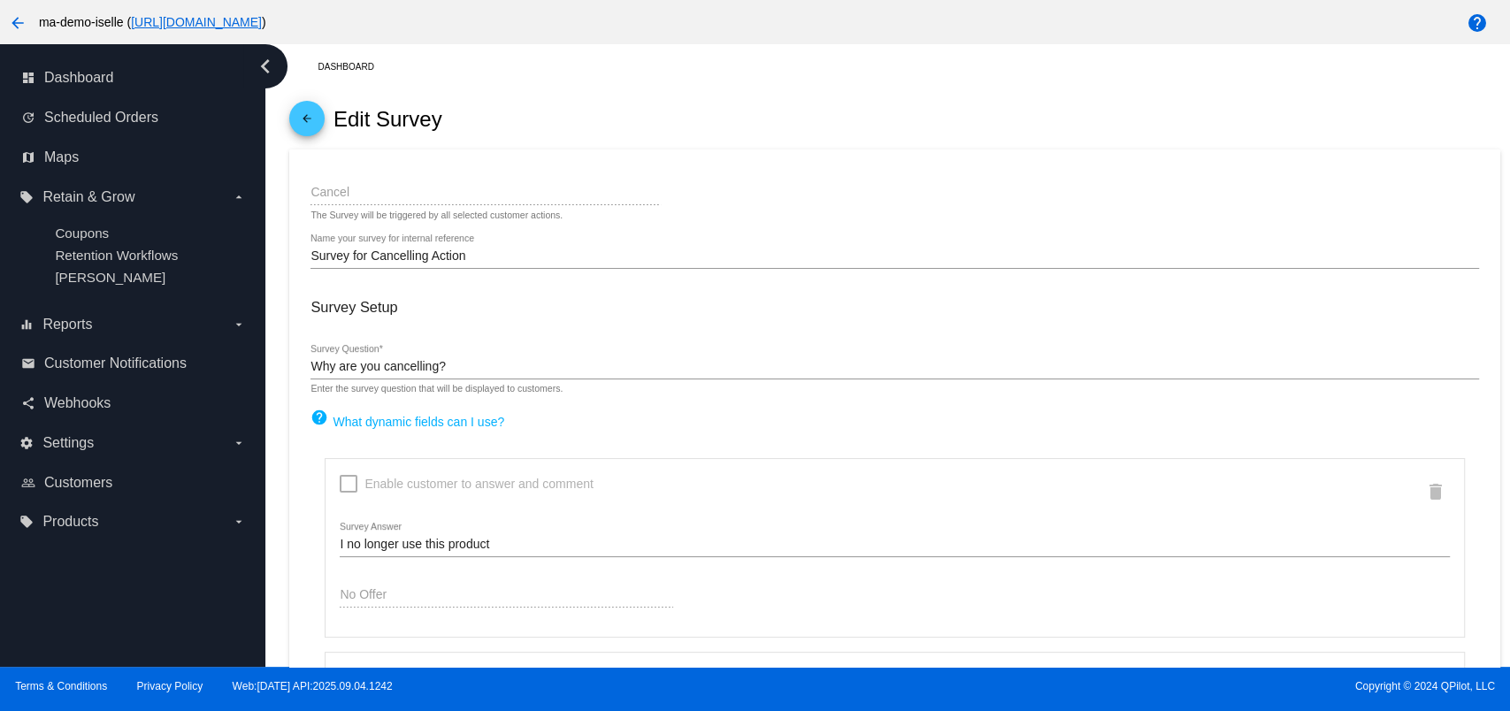
click at [396, 217] on div "The Survey will be triggered by all selected customer actions." at bounding box center [437, 216] width 252 height 11
click at [411, 249] on div "Survey for Cancelling Action Name your survey for internal reference" at bounding box center [895, 251] width 1168 height 35
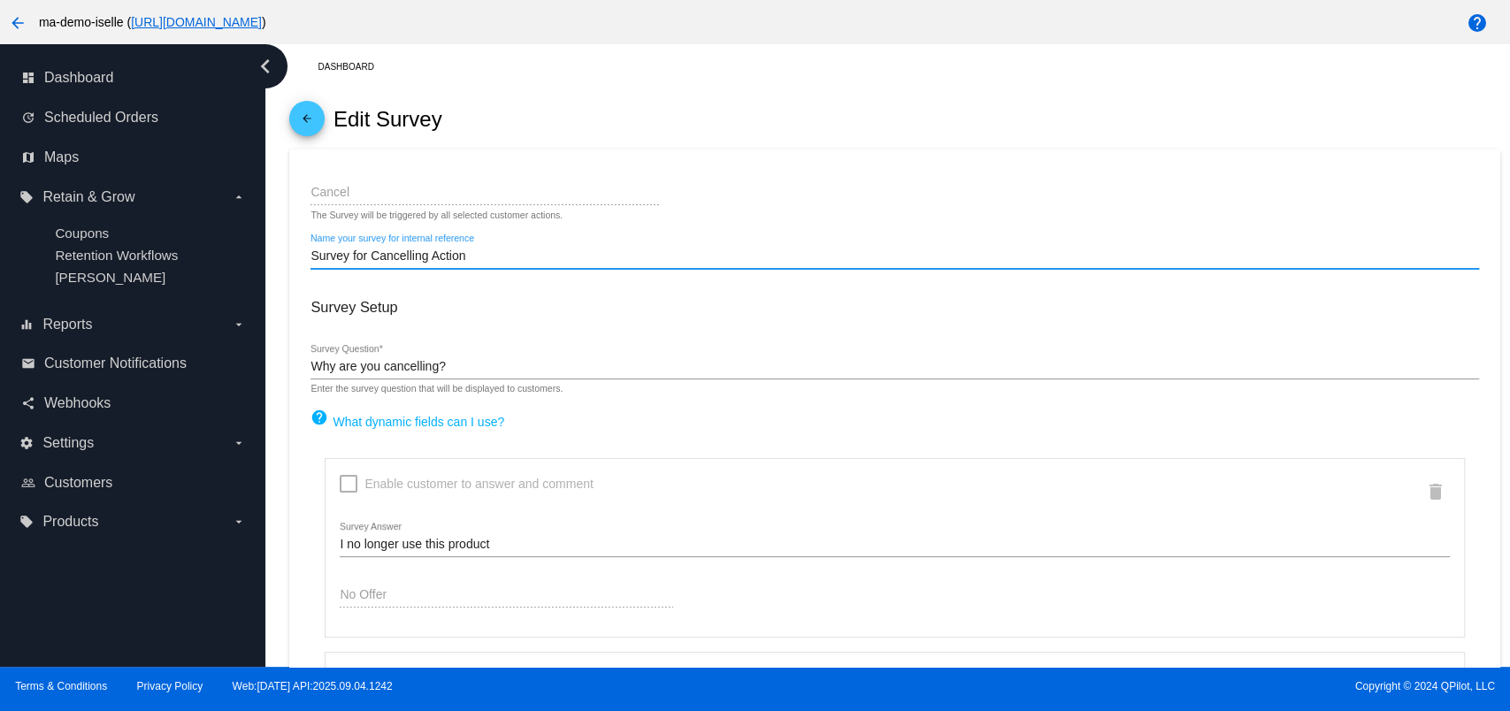
click at [452, 334] on div "Survey Setup Why are you cancelling? Survey Question * Enter the survey questio…" at bounding box center [895, 340] width 1168 height 110
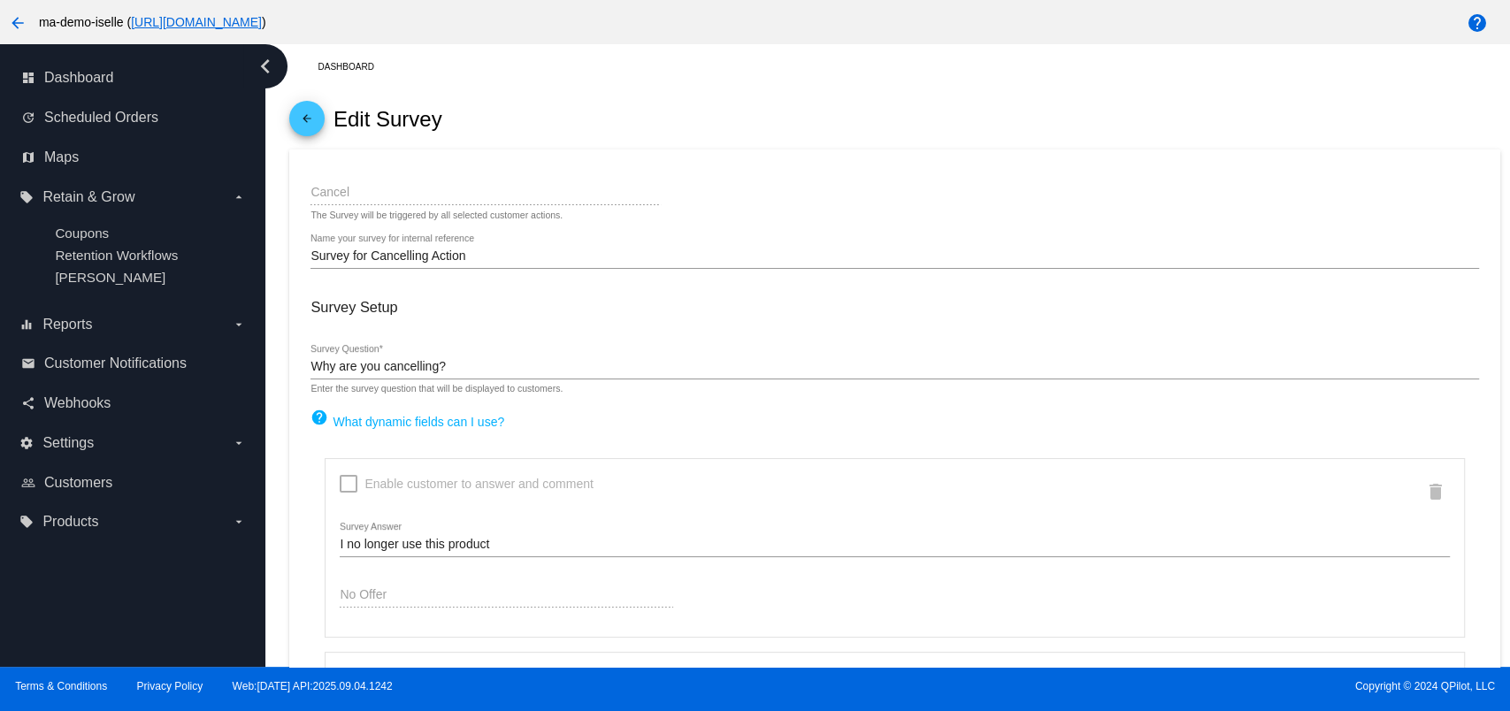
click at [342, 179] on div "Cancel" at bounding box center [486, 188] width 350 height 35
click at [308, 118] on mat-icon "arrow_back" at bounding box center [306, 122] width 21 height 21
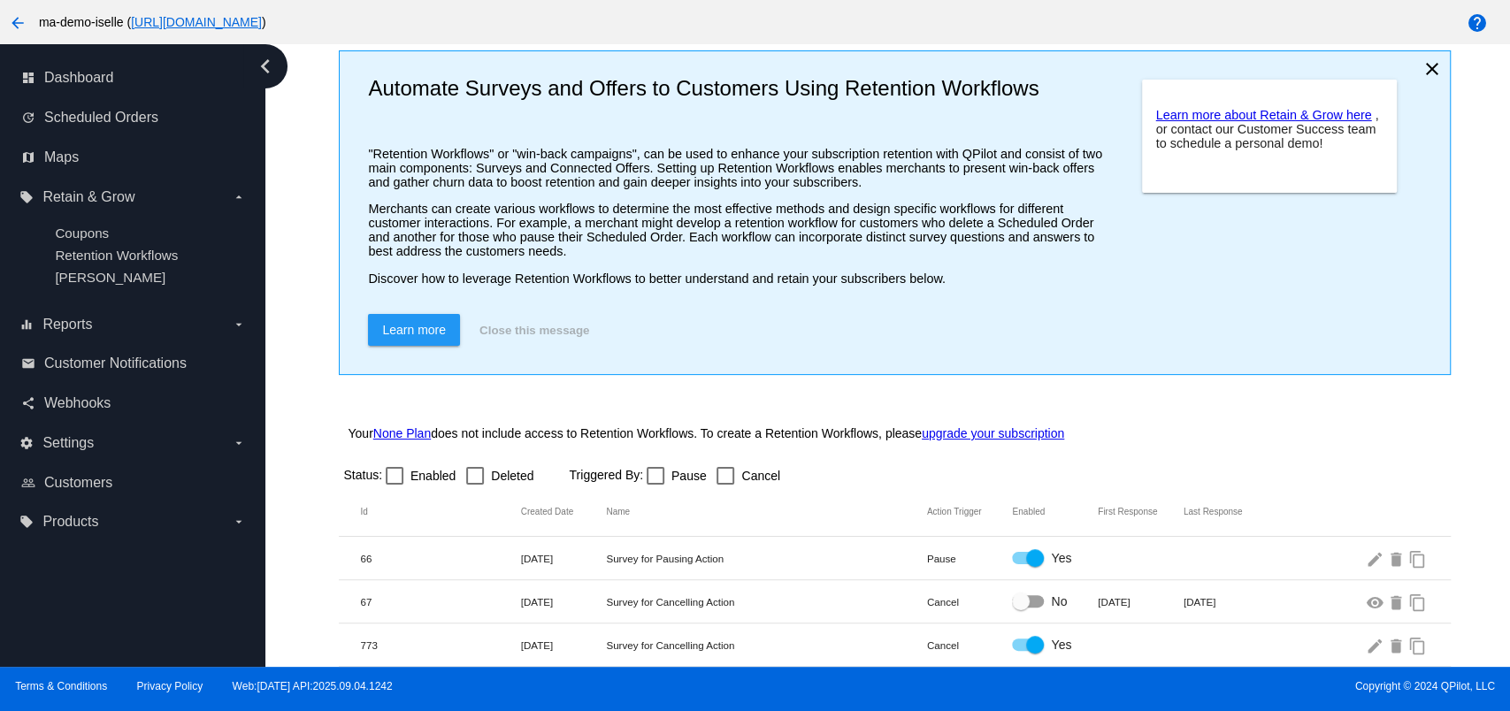
scroll to position [129, 0]
